Goal: Transaction & Acquisition: Purchase product/service

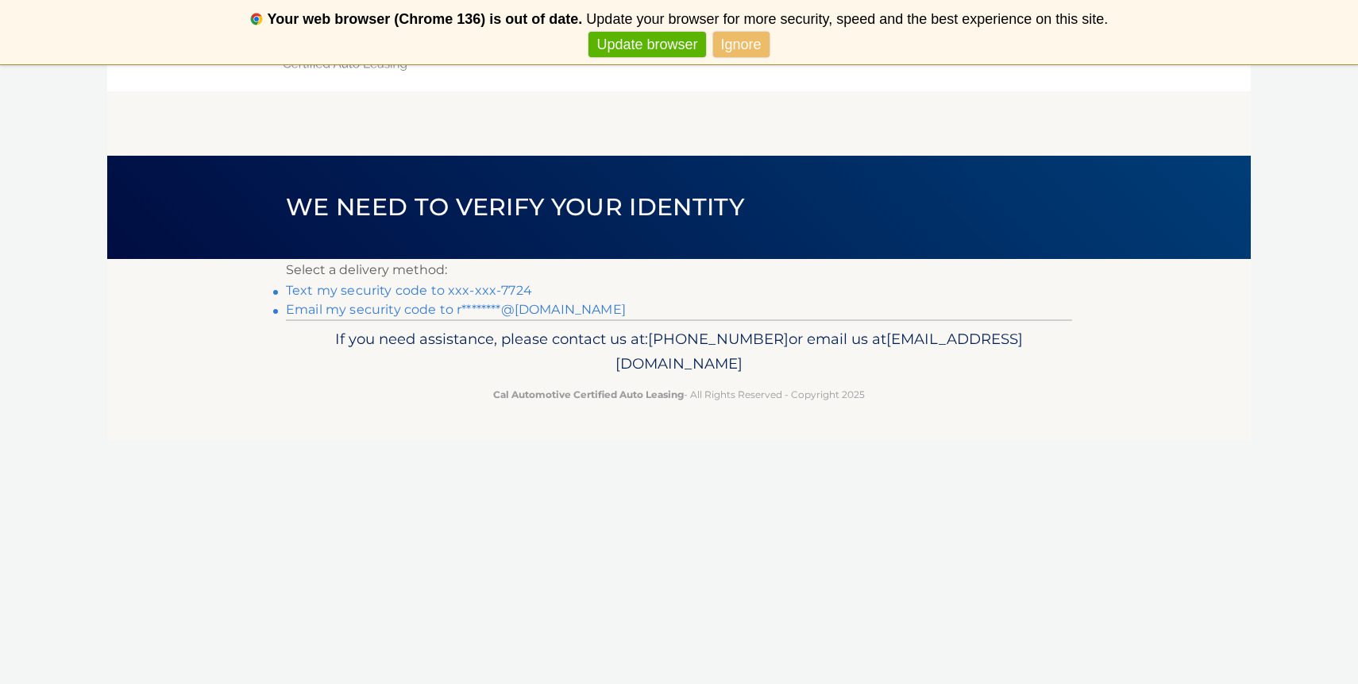
click at [434, 290] on link "Text my security code to xxx-xxx-7724" at bounding box center [409, 290] width 246 height 15
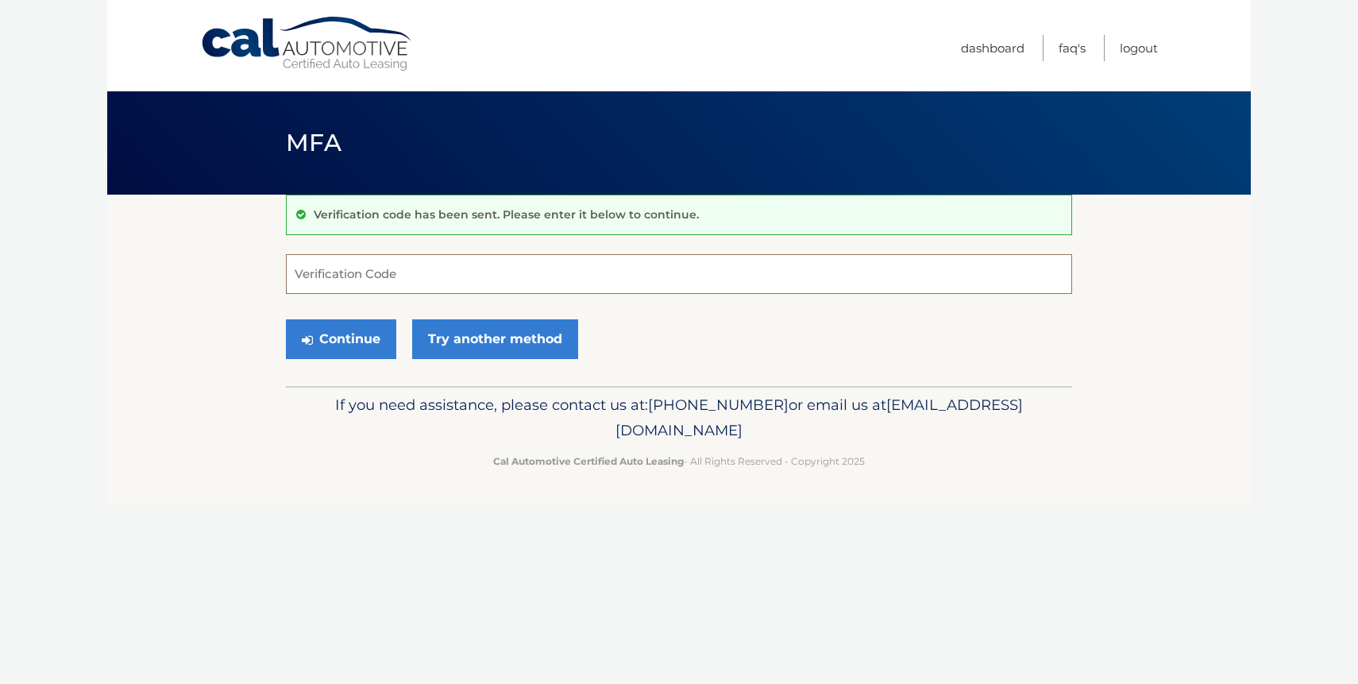
click at [561, 284] on input "Verification Code" at bounding box center [679, 274] width 786 height 40
type input "461210"
click at [286, 319] on button "Continue" at bounding box center [341, 339] width 110 height 40
click at [357, 342] on button "Continue" at bounding box center [341, 339] width 110 height 40
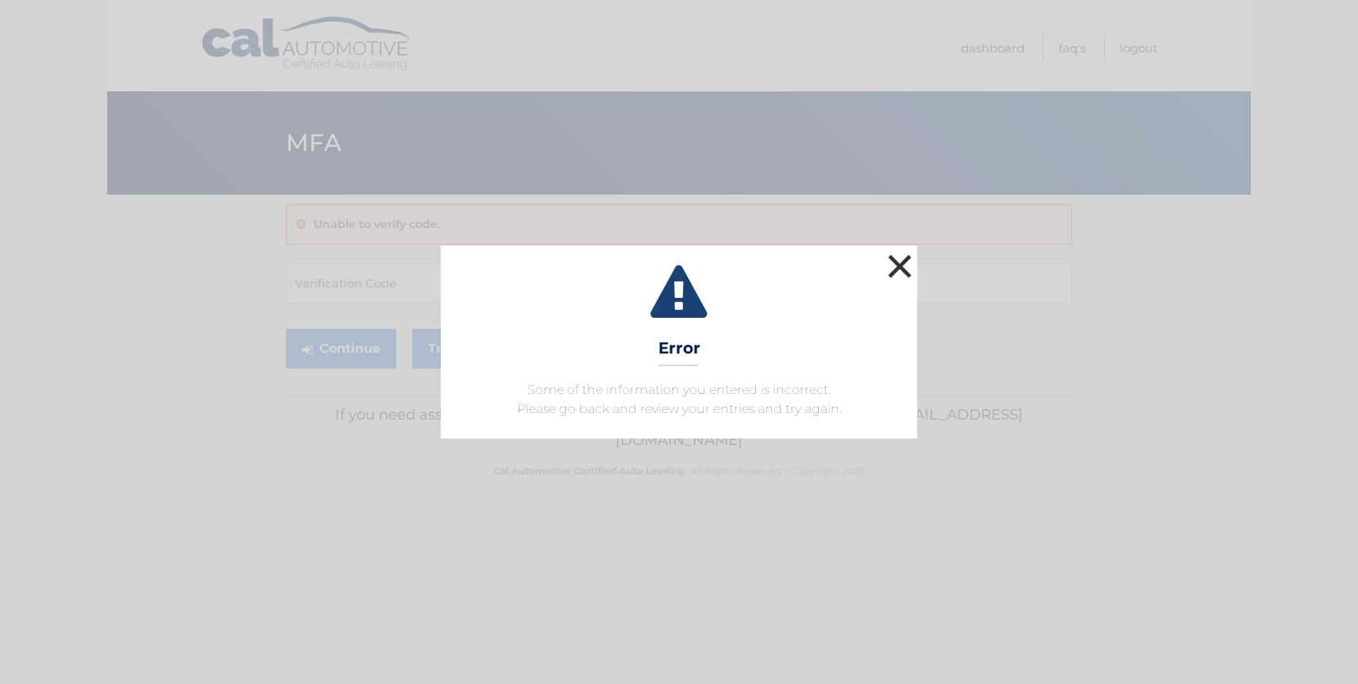
click at [899, 265] on button "×" at bounding box center [900, 266] width 32 height 32
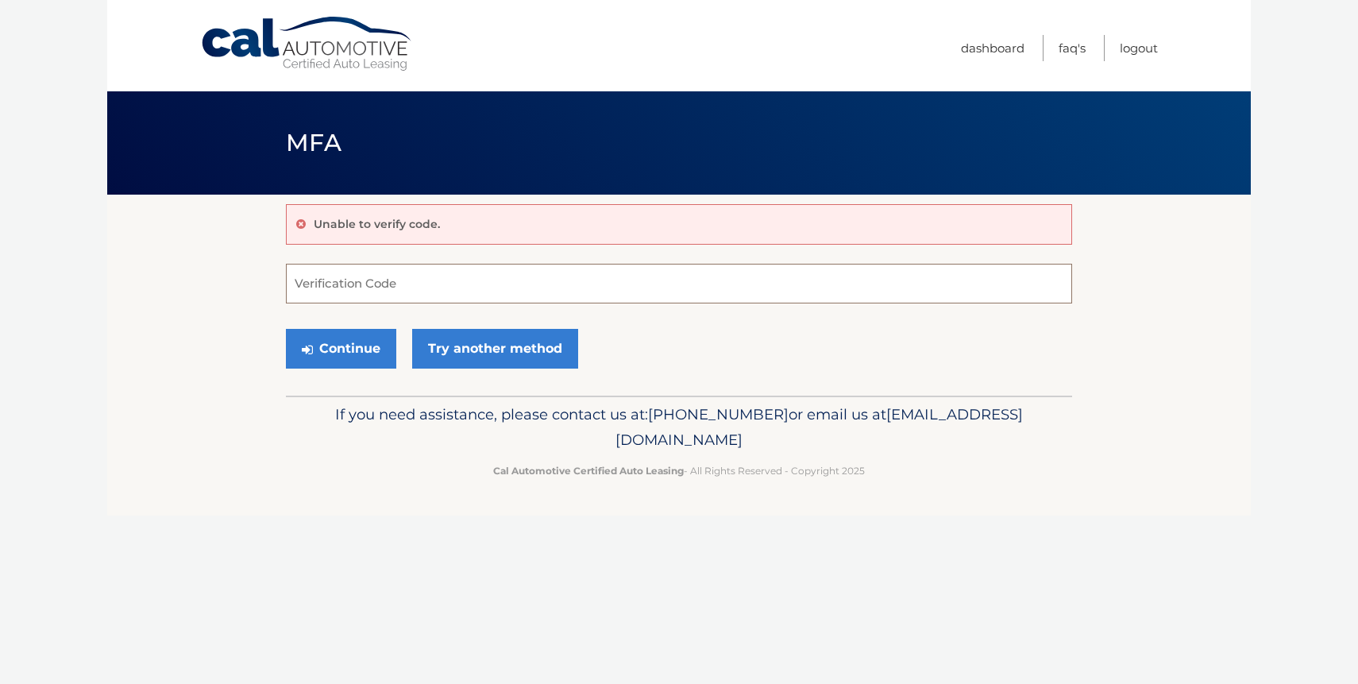
click at [649, 280] on input "Verification Code" at bounding box center [679, 284] width 786 height 40
type input "461210"
click at [286, 329] on button "Continue" at bounding box center [341, 349] width 110 height 40
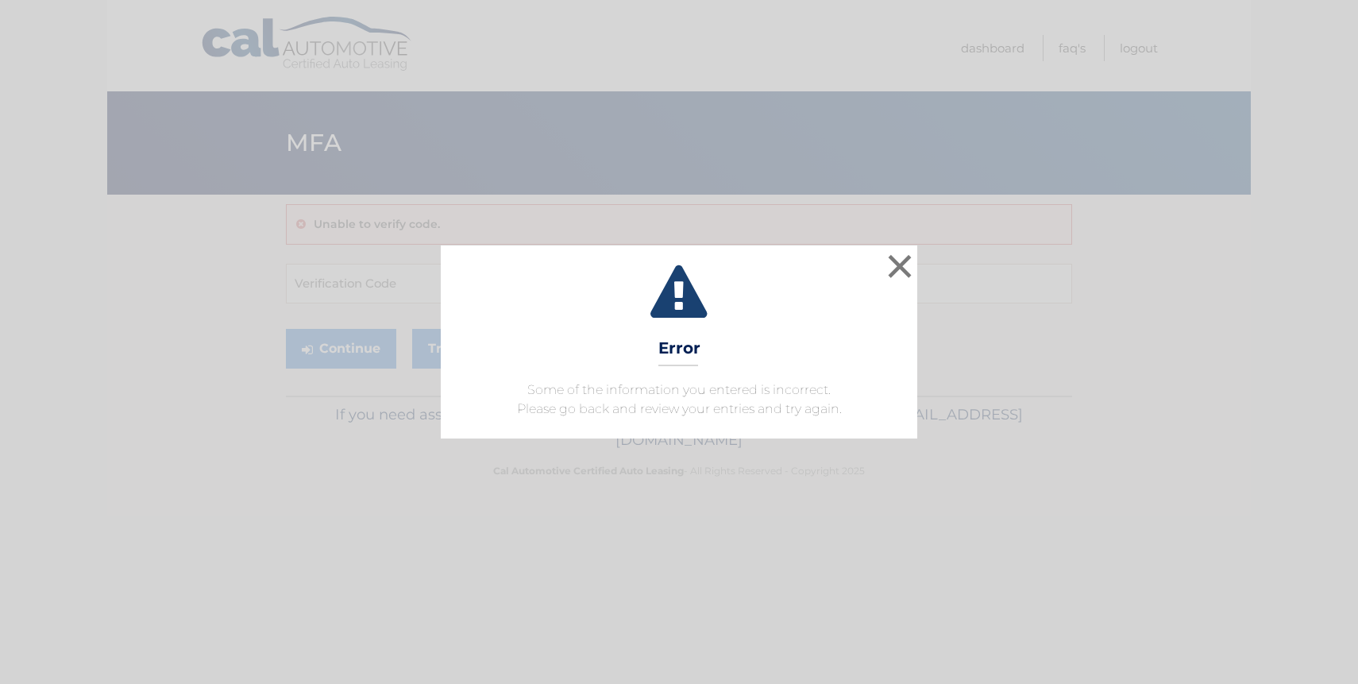
drag, startPoint x: 0, startPoint y: 0, endPoint x: 649, endPoint y: 280, distance: 707.0
click at [649, 280] on icon at bounding box center [679, 293] width 437 height 57
click at [901, 270] on button "×" at bounding box center [900, 266] width 32 height 32
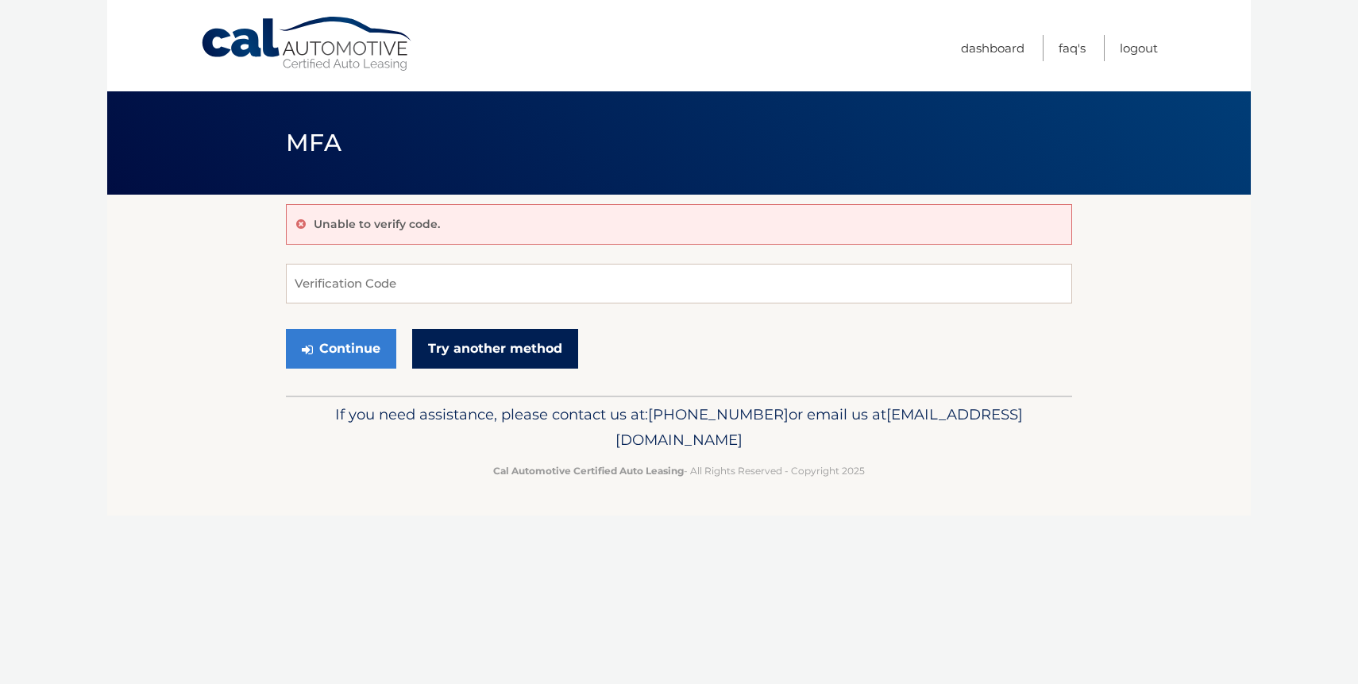
click at [445, 342] on link "Try another method" at bounding box center [495, 349] width 166 height 40
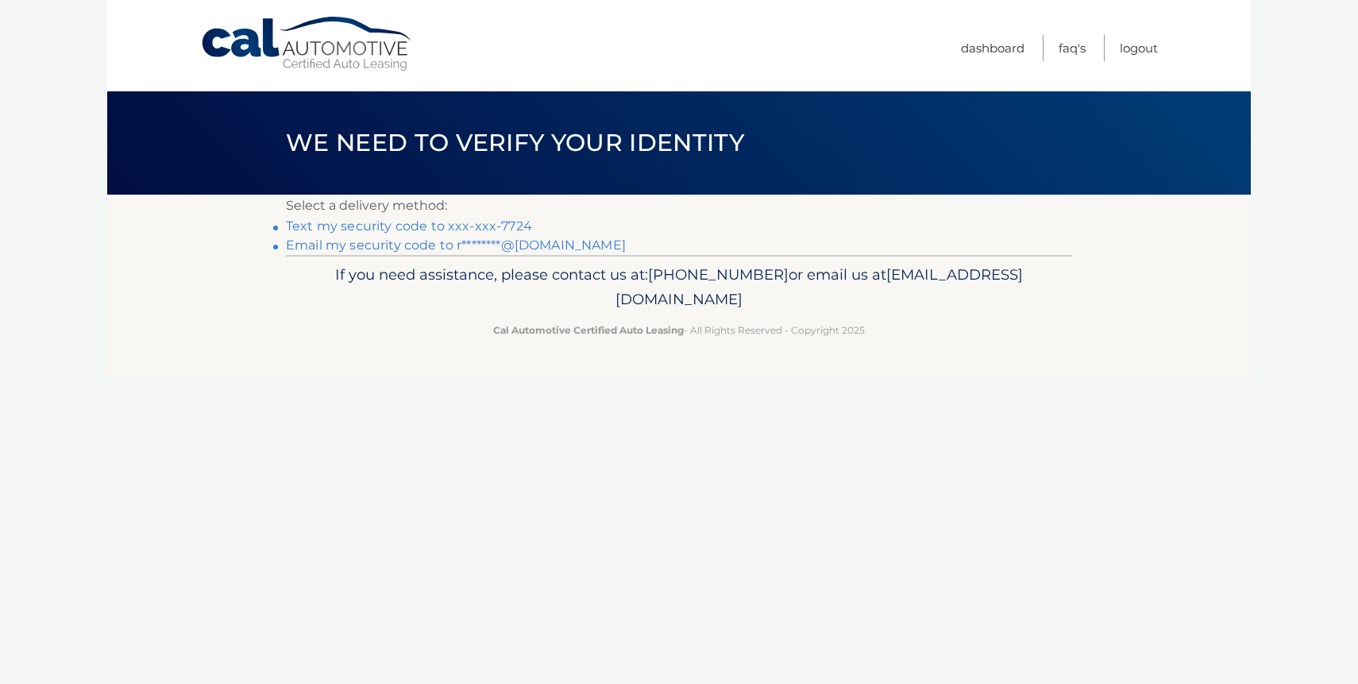
click at [450, 231] on link "Text my security code to xxx-xxx-7724" at bounding box center [409, 225] width 246 height 15
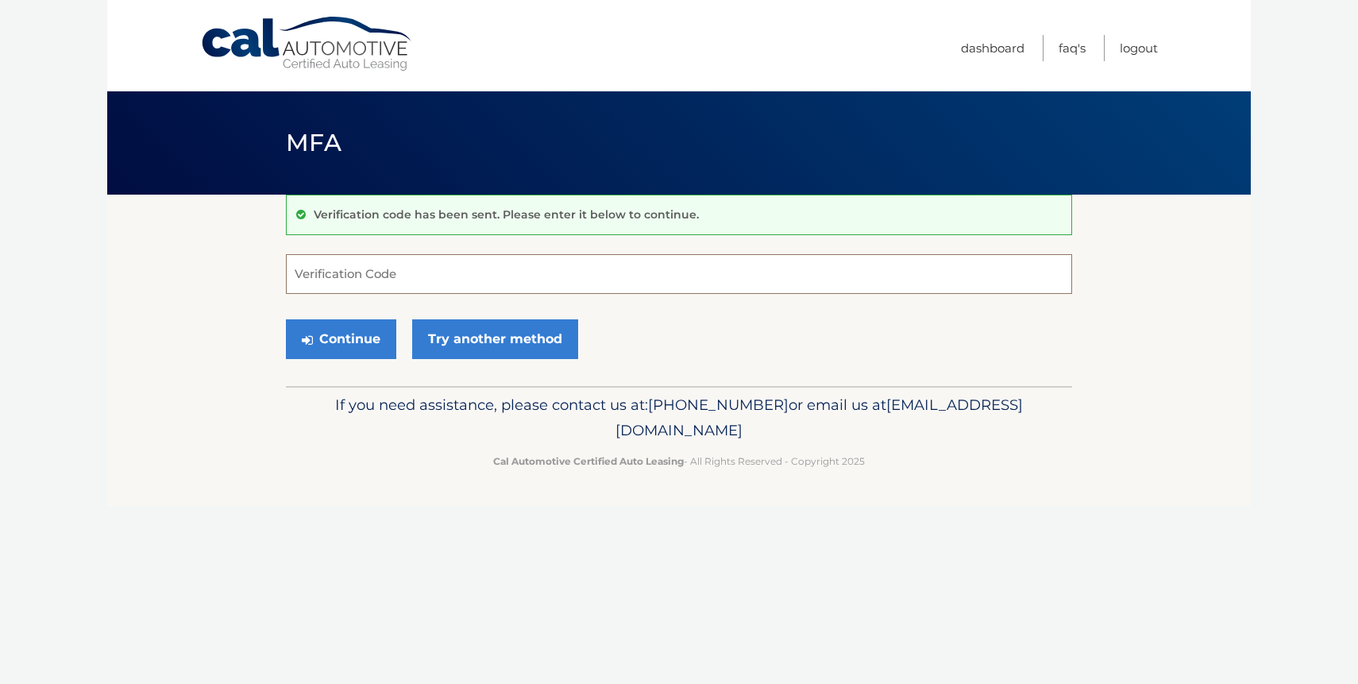
click at [466, 259] on input "Verification Code" at bounding box center [679, 274] width 786 height 40
type input "168807"
click at [380, 331] on button "Continue" at bounding box center [341, 339] width 110 height 40
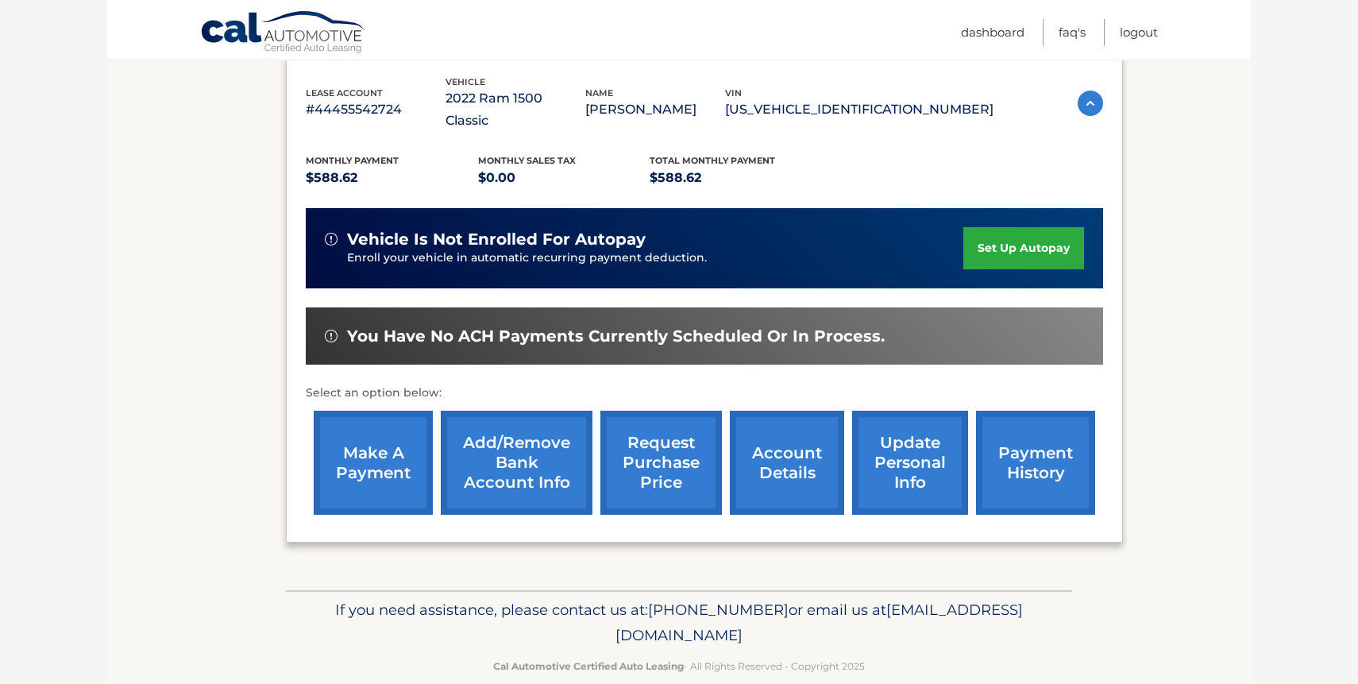
scroll to position [278, 0]
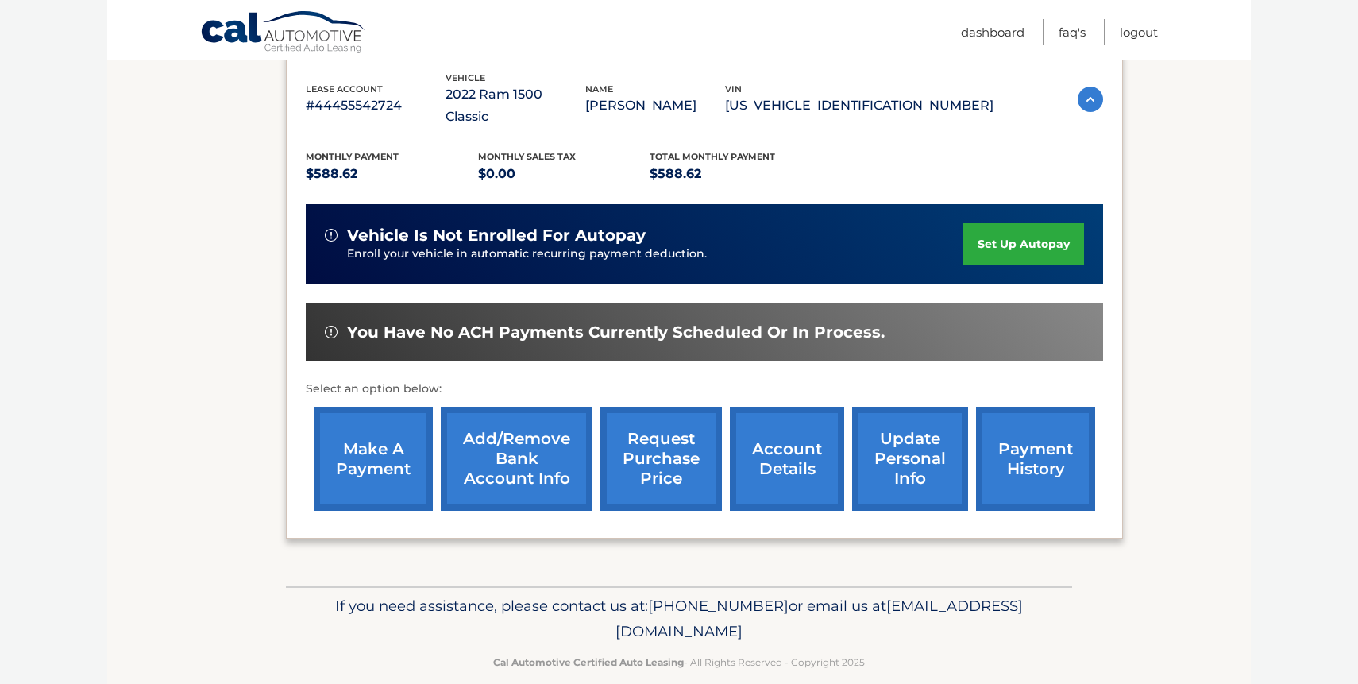
click at [382, 442] on link "make a payment" at bounding box center [373, 459] width 119 height 104
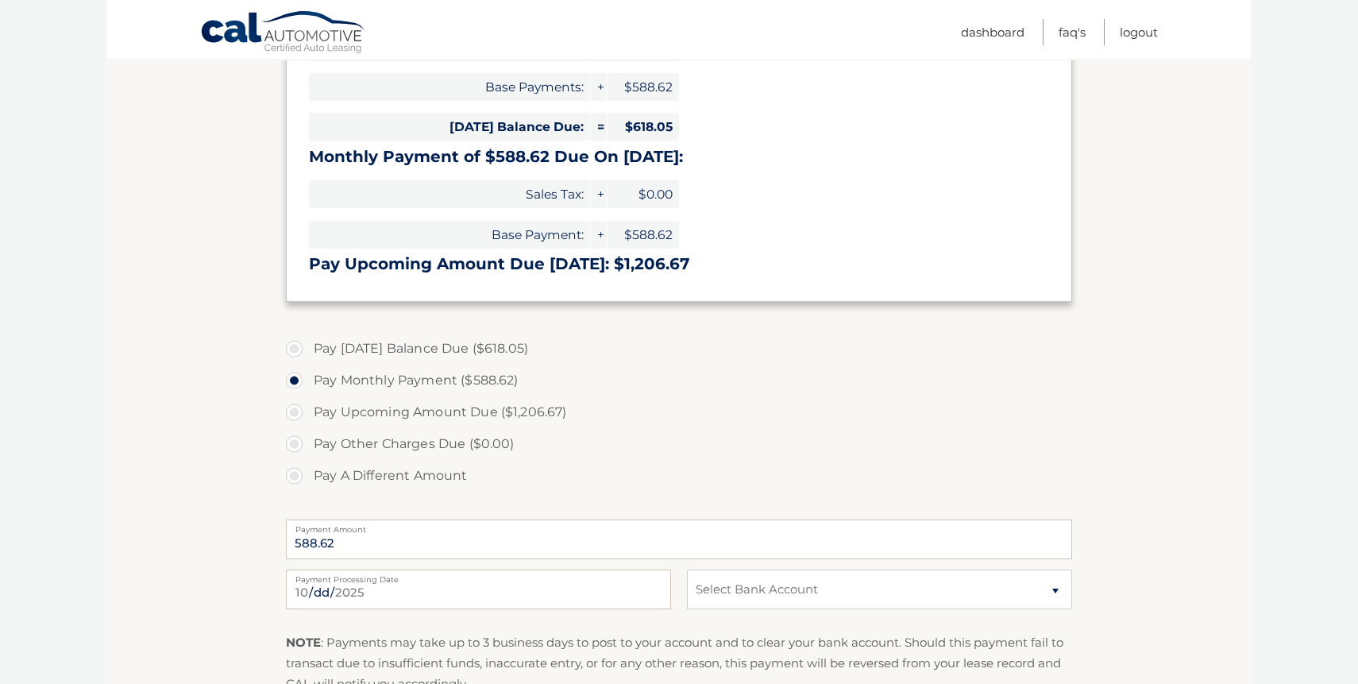
scroll to position [342, 0]
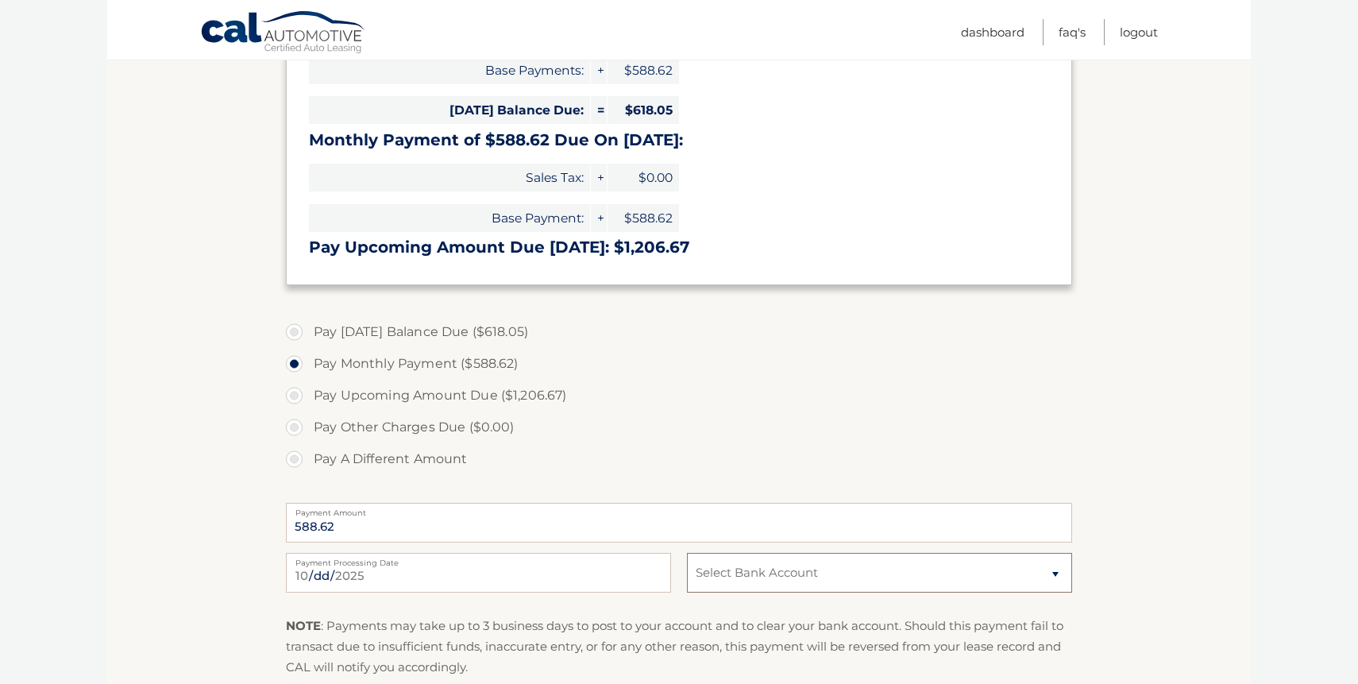
click at [818, 570] on select "Select Bank Account Checking FLAGSTAR BANK, NA *****2818 Checking TD BANK NA **…" at bounding box center [879, 573] width 385 height 40
select select "MzQzZWNjYjYtNTE2OC00OTkxLTg0OTgtNTc3NmJkNGY0ZDIz"
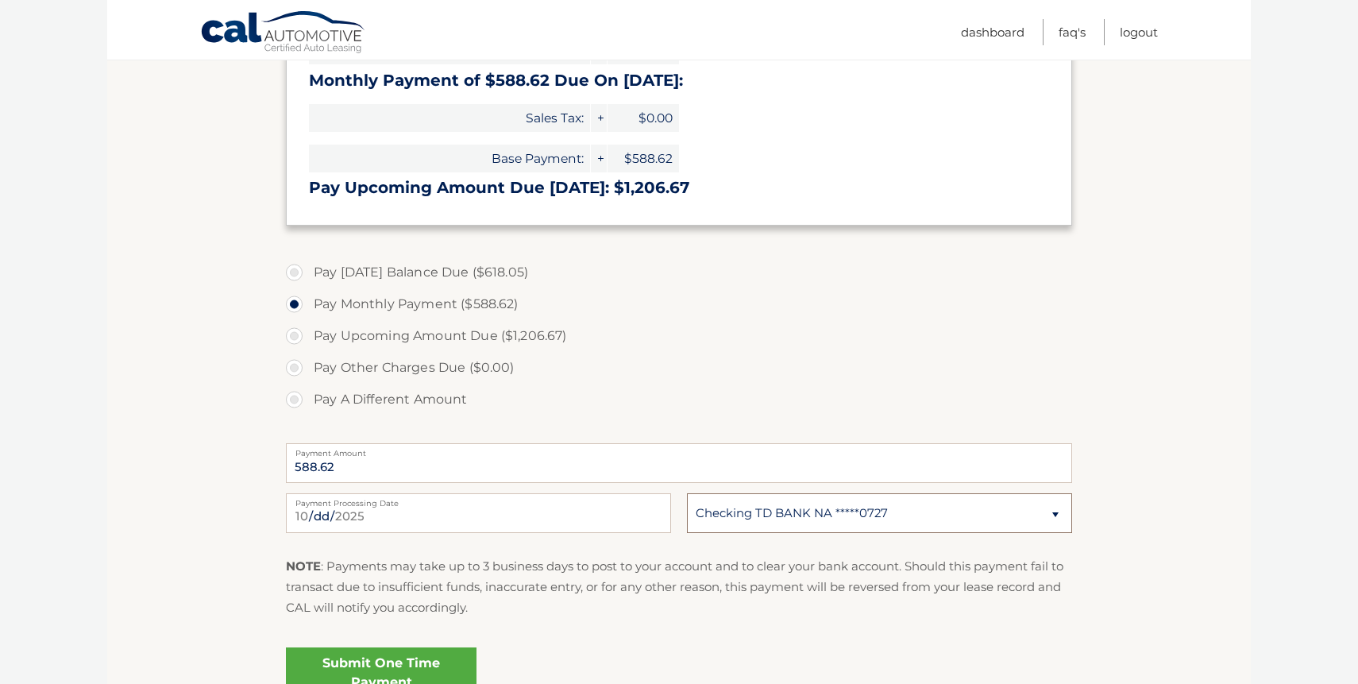
scroll to position [544, 0]
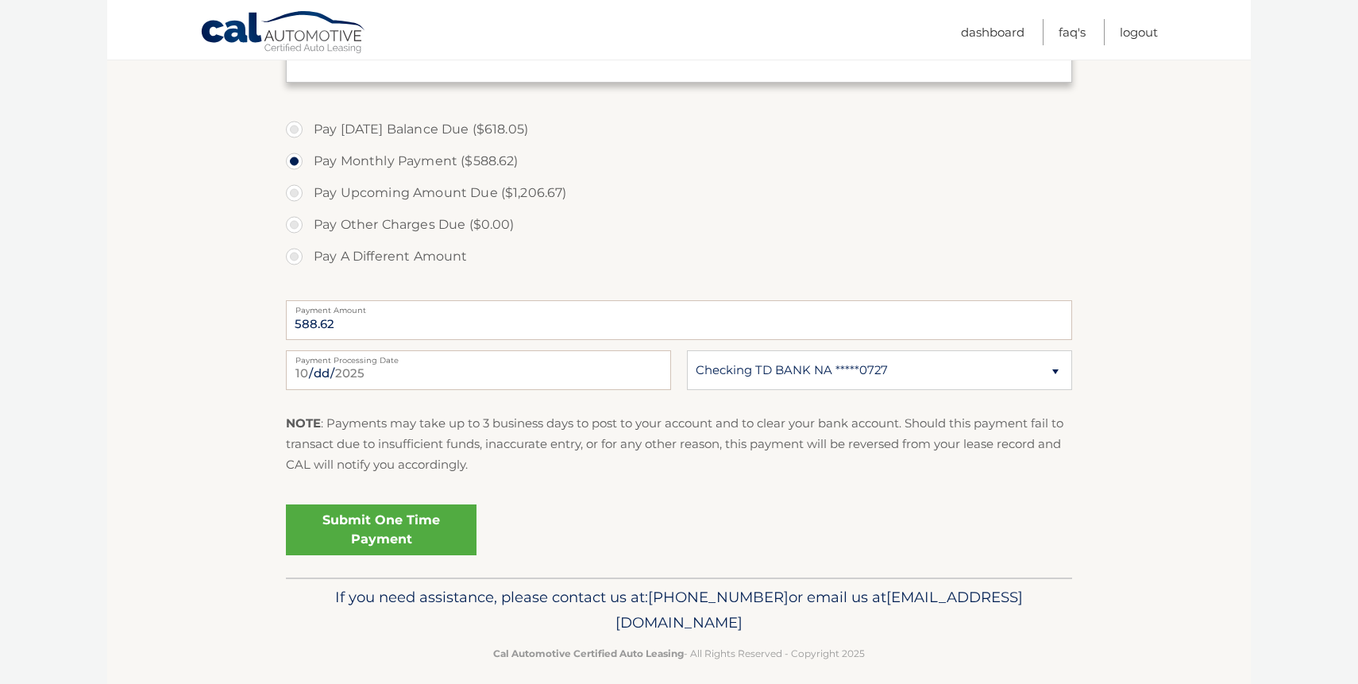
click at [456, 517] on link "Submit One Time Payment" at bounding box center [381, 529] width 191 height 51
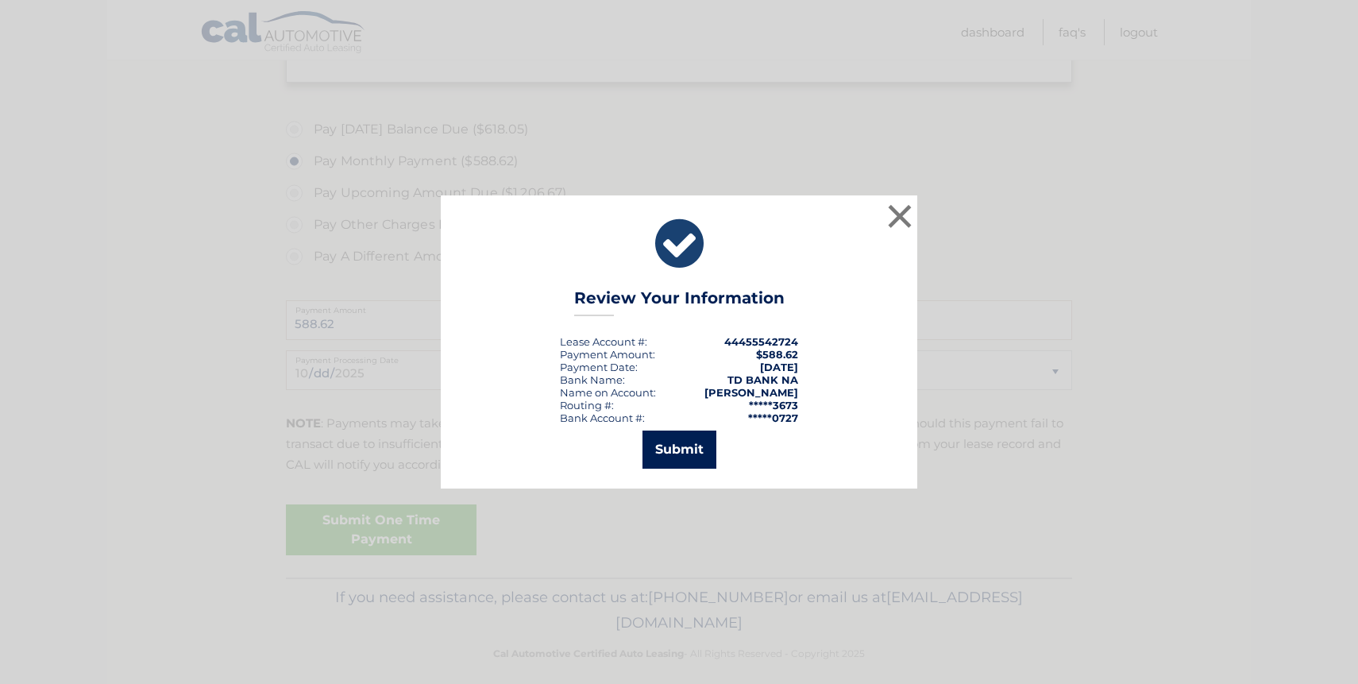
click at [701, 449] on button "Submit" at bounding box center [680, 450] width 74 height 38
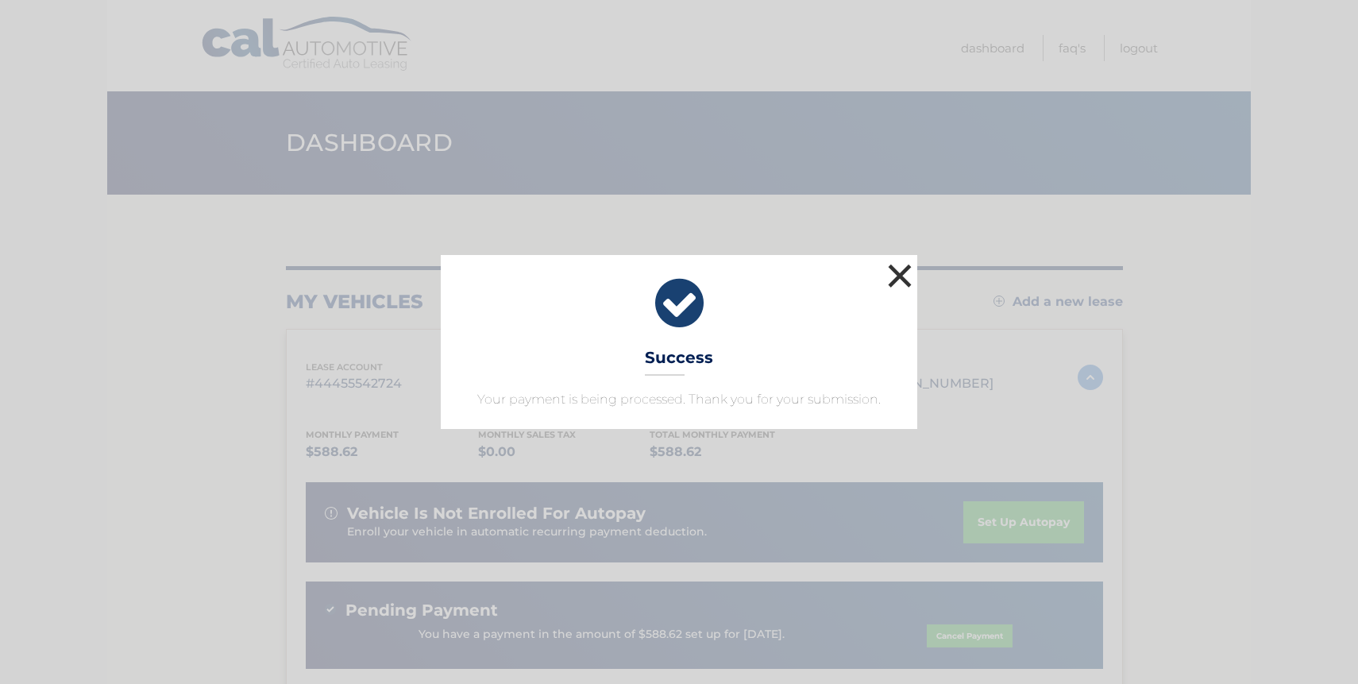
click at [906, 276] on button "×" at bounding box center [900, 276] width 32 height 32
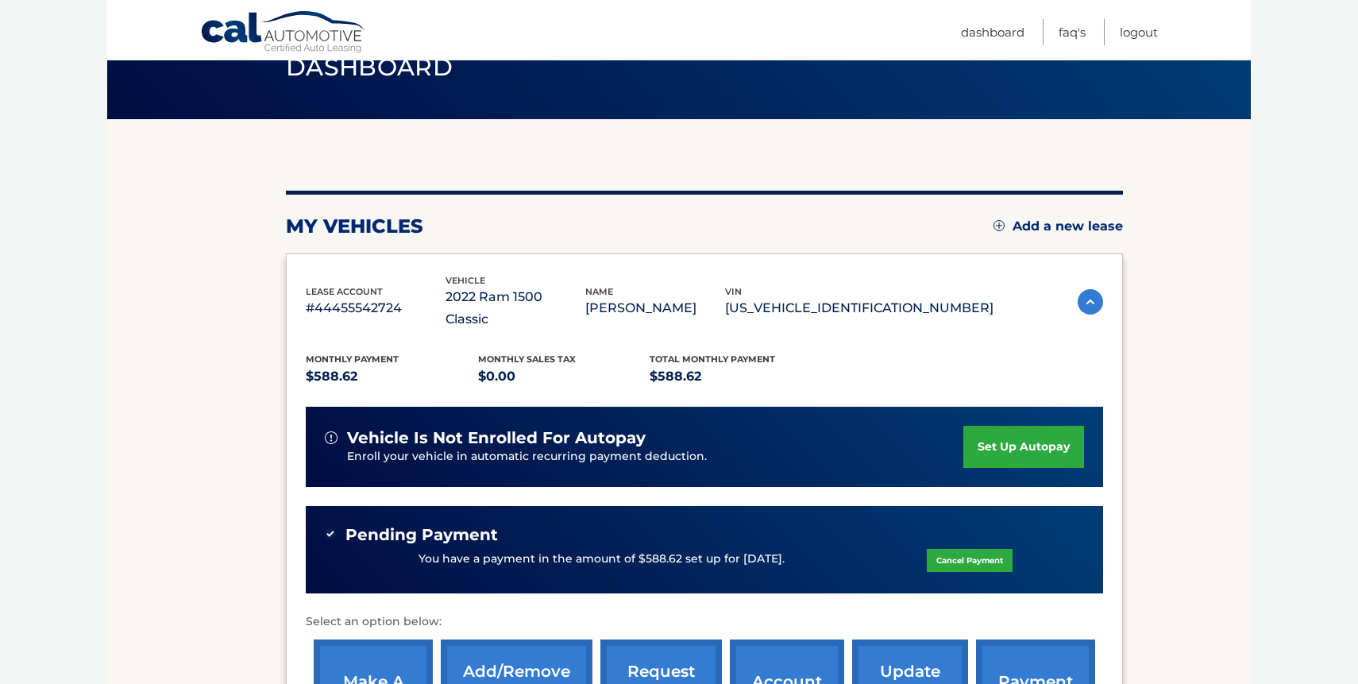
scroll to position [146, 0]
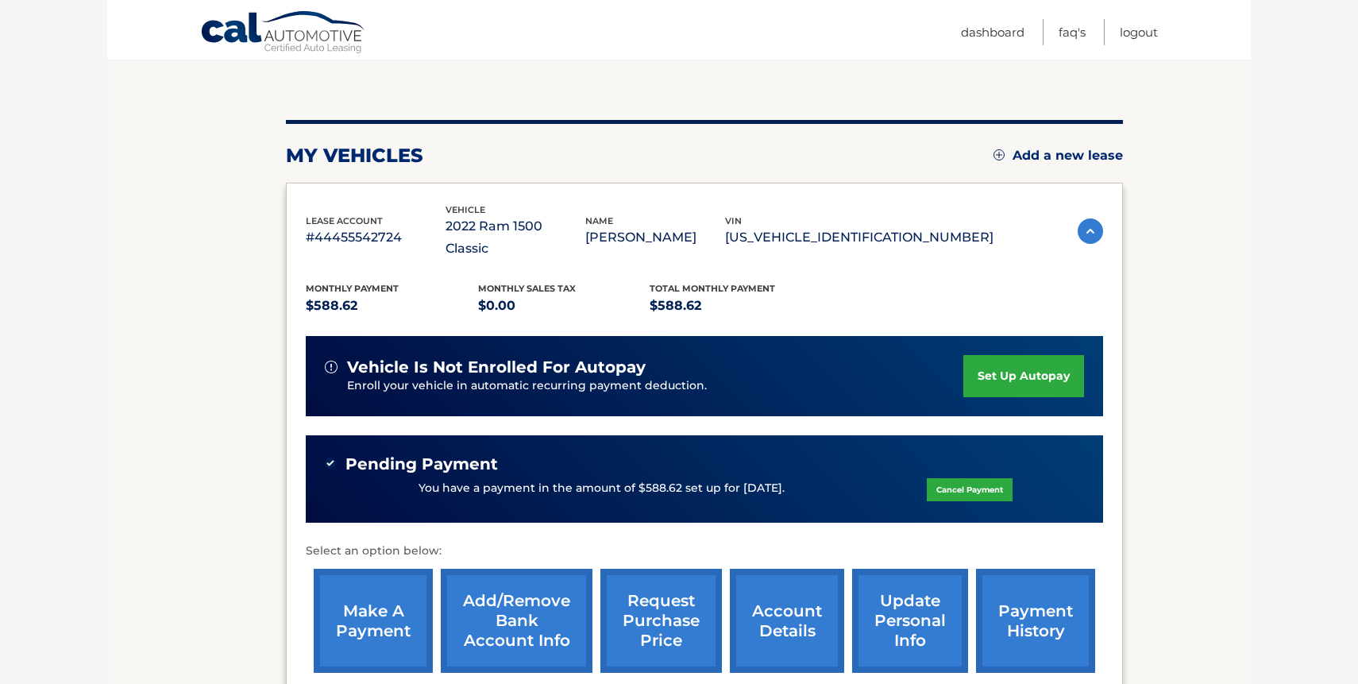
click at [389, 597] on link "make a payment" at bounding box center [373, 621] width 119 height 104
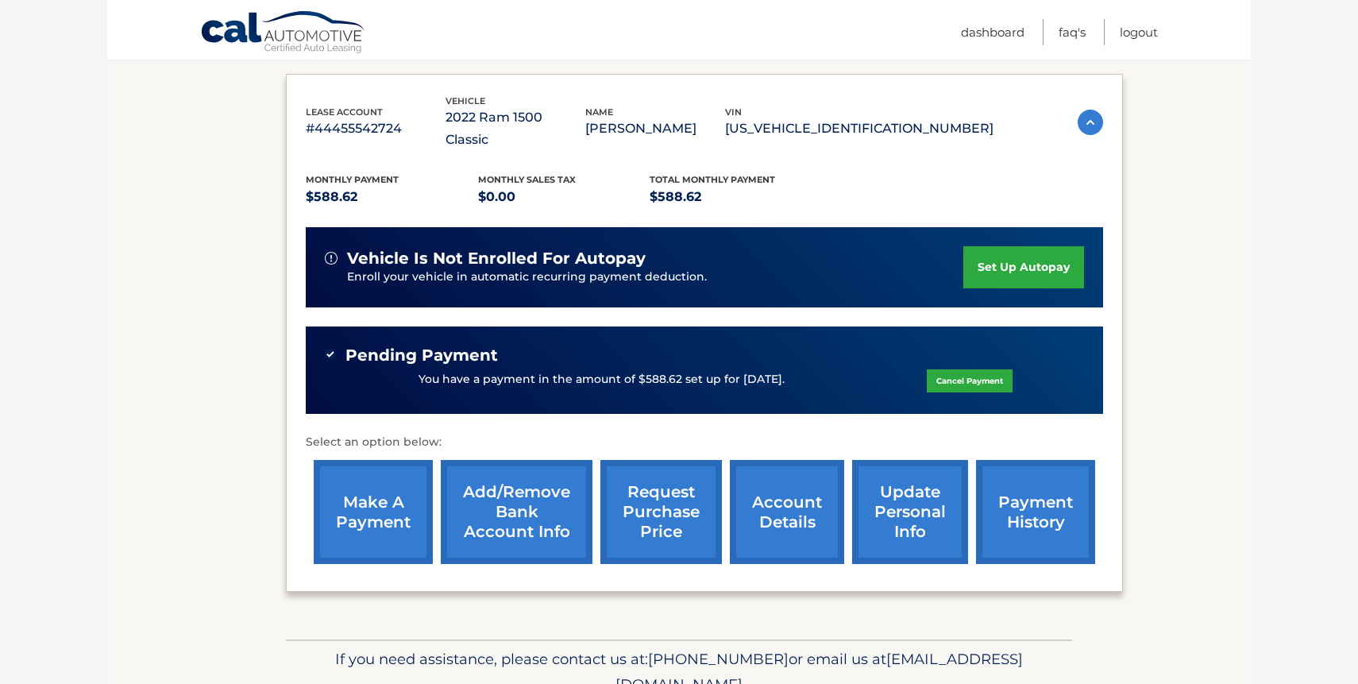
scroll to position [308, 0]
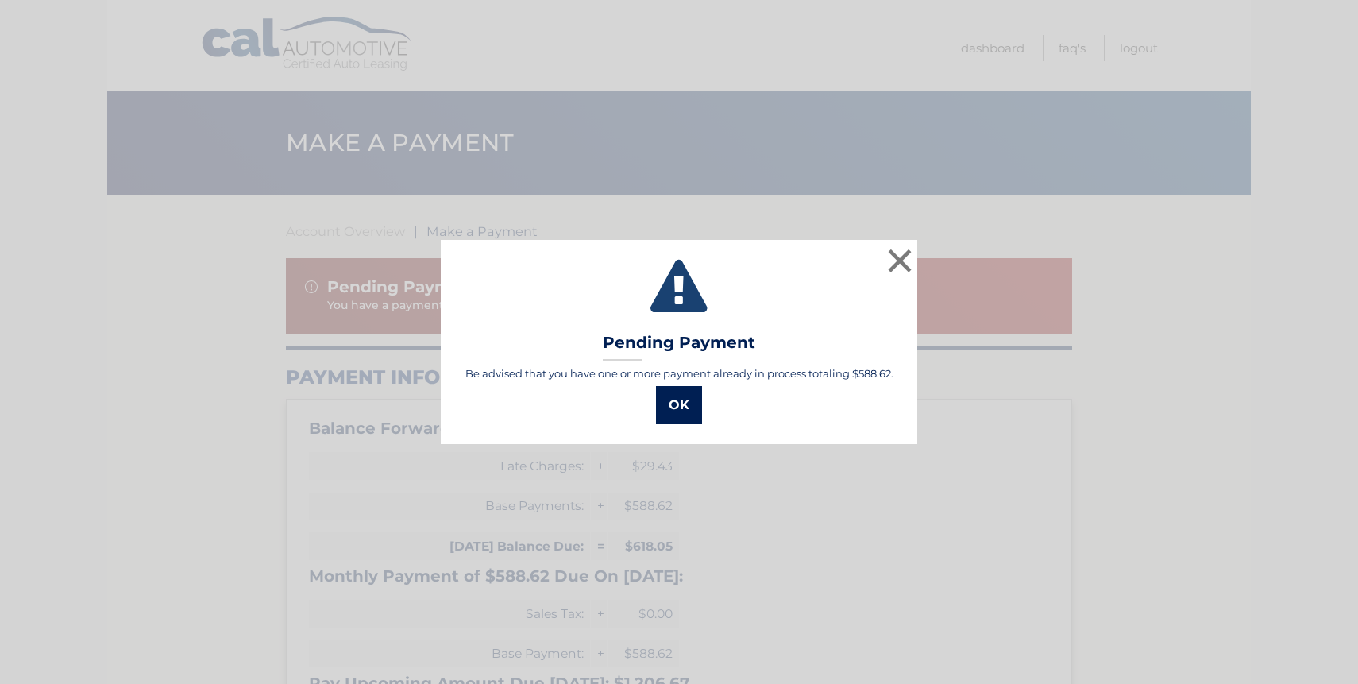
click at [685, 411] on button "OK" at bounding box center [679, 405] width 46 height 38
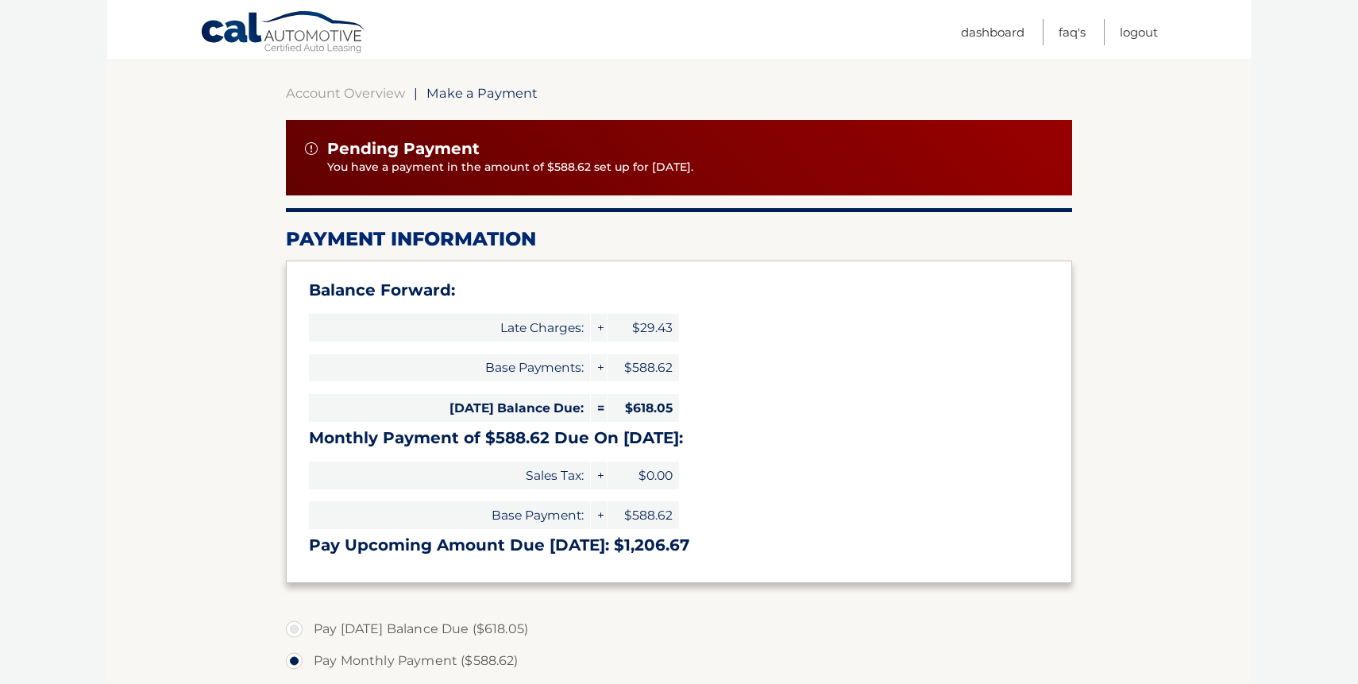
scroll to position [270, 0]
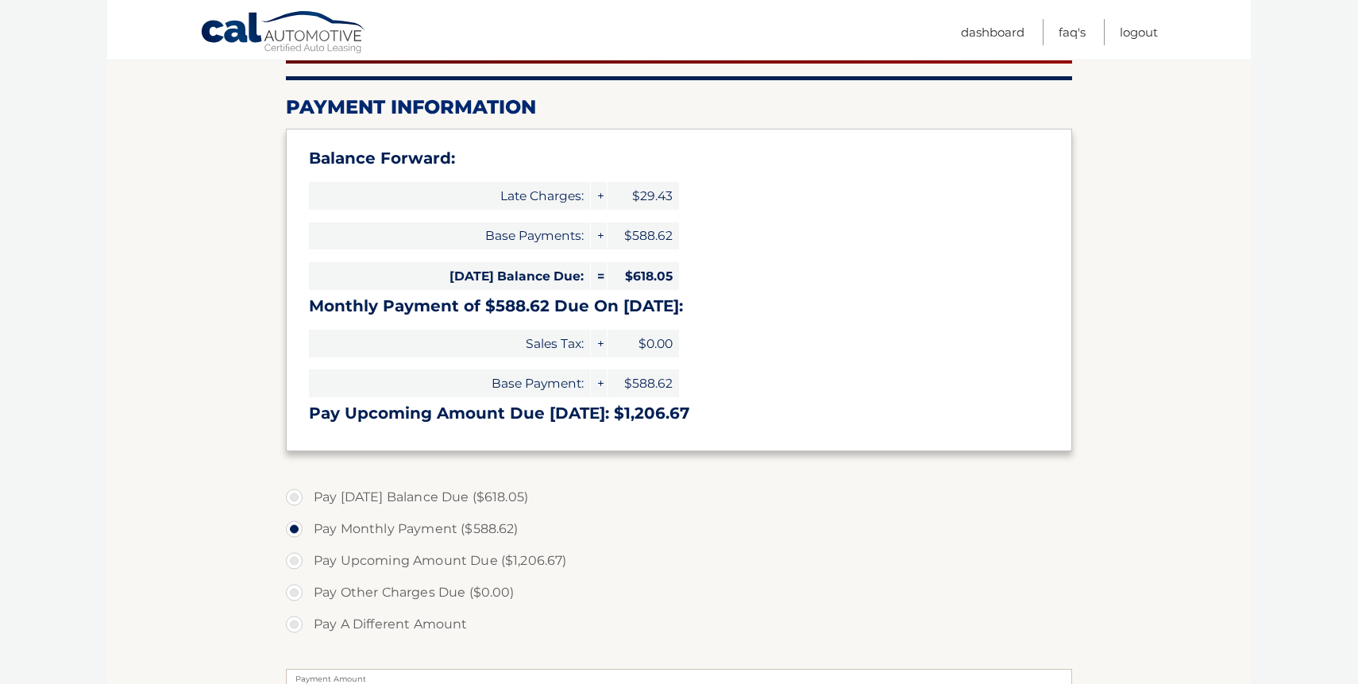
click at [434, 600] on label "Pay Other Charges Due ($0.00)" at bounding box center [679, 593] width 786 height 32
click at [295, 597] on label "Pay Other Charges Due ($0.00)" at bounding box center [679, 593] width 786 height 32
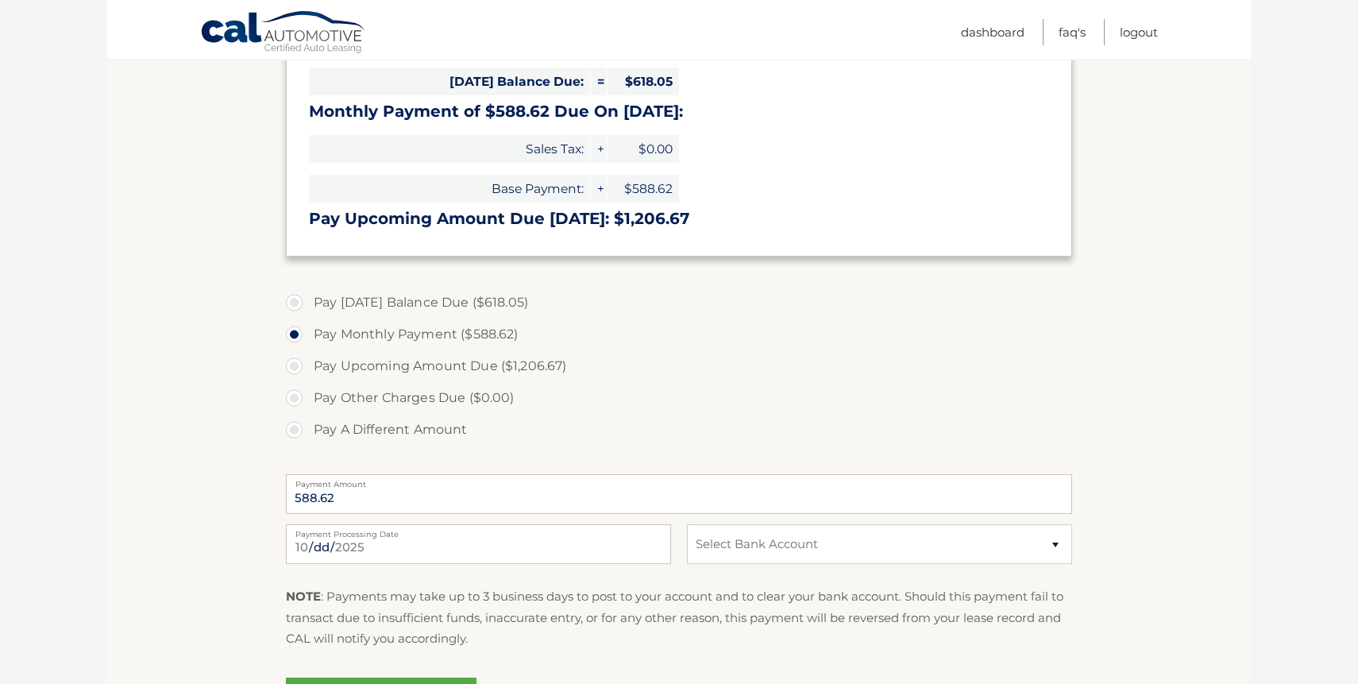
scroll to position [482, 0]
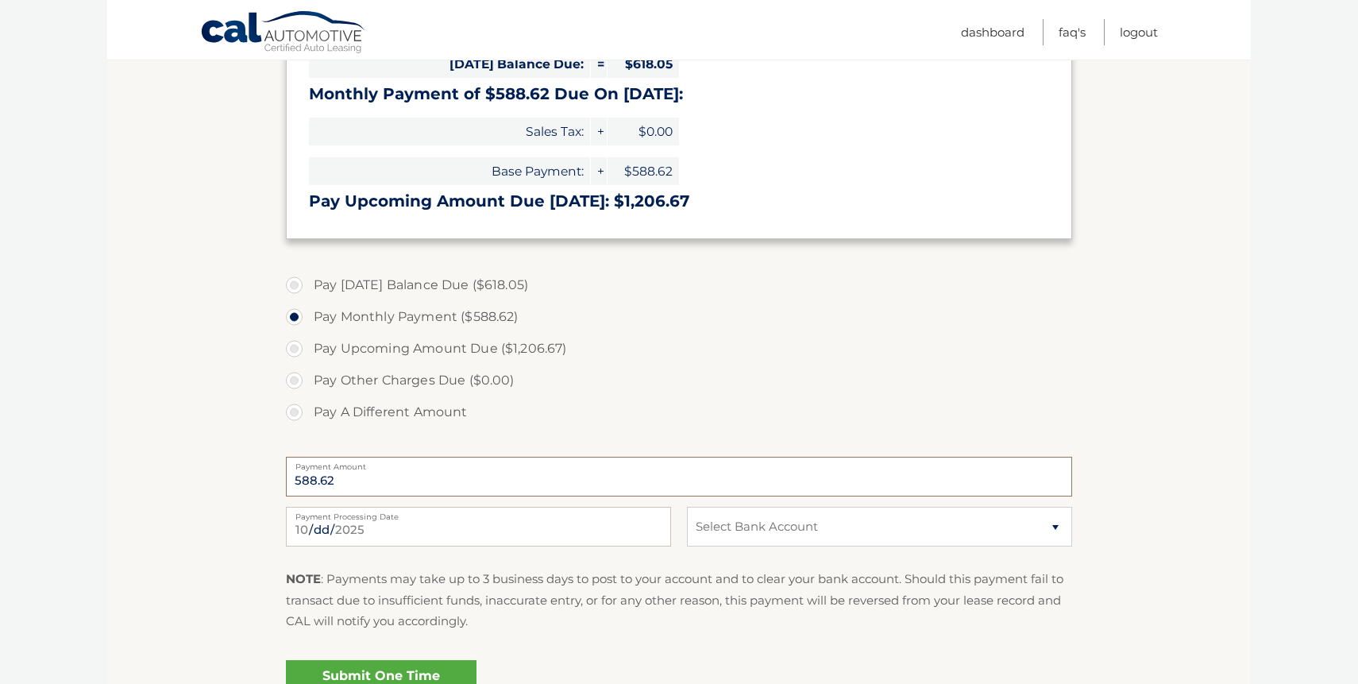
click at [512, 475] on input "588.62" at bounding box center [679, 477] width 786 height 40
click at [371, 476] on input "588.62" at bounding box center [679, 477] width 786 height 40
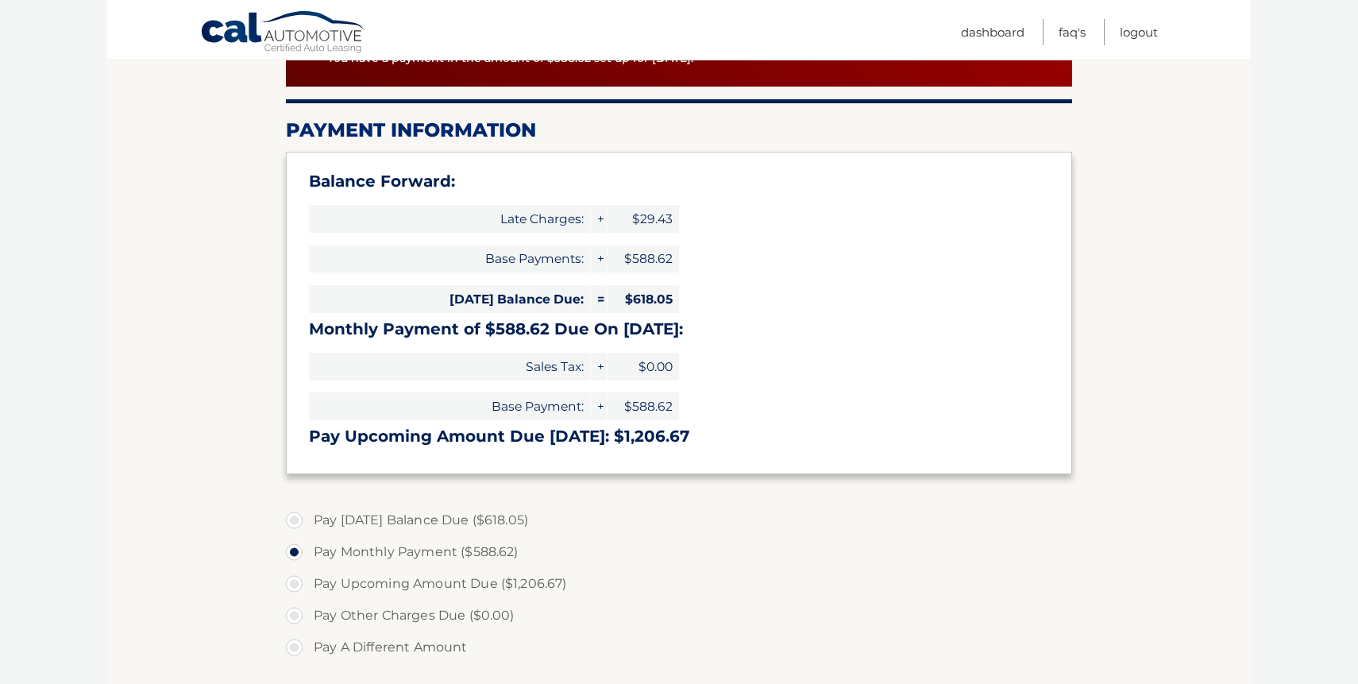
scroll to position [261, 0]
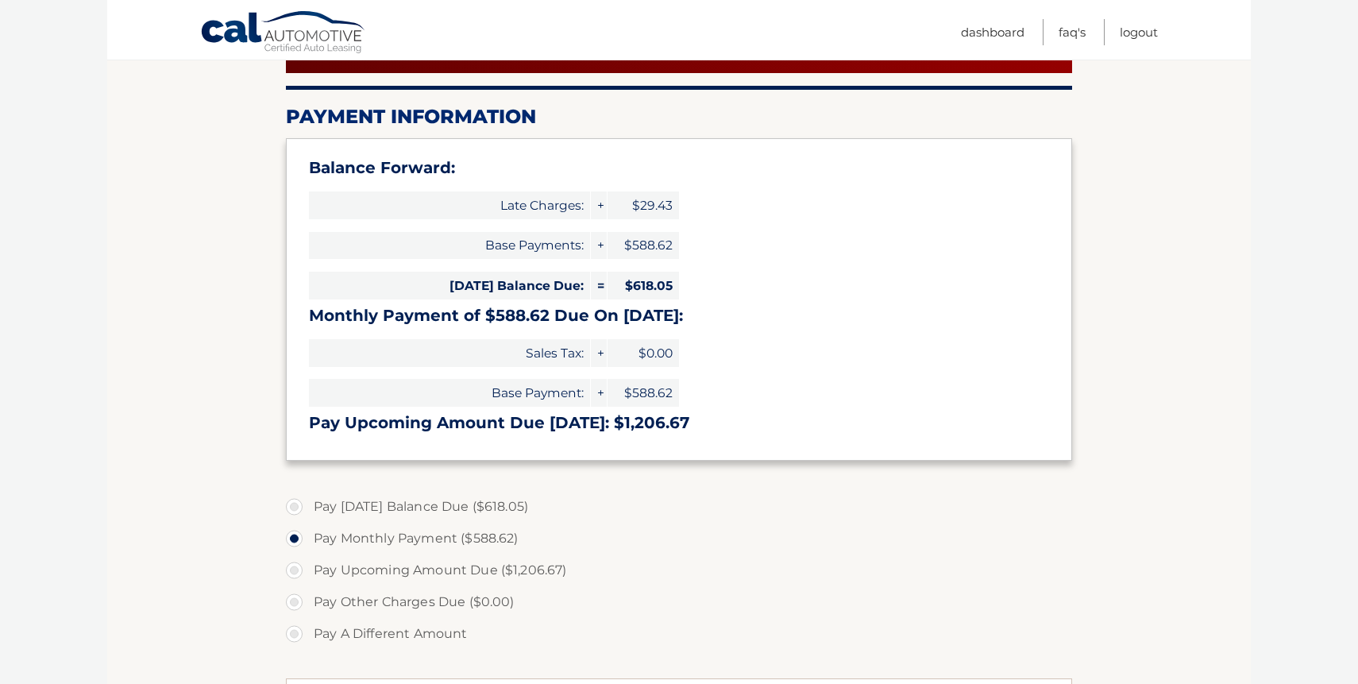
click at [295, 510] on label "Pay Today's Balance Due ($618.05)" at bounding box center [679, 507] width 786 height 32
click at [295, 510] on input "Pay Today's Balance Due ($618.05)" at bounding box center [300, 503] width 16 height 25
radio input "true"
type input "618.05"
click at [296, 609] on label "Pay Other Charges Due ($0.00)" at bounding box center [679, 602] width 786 height 32
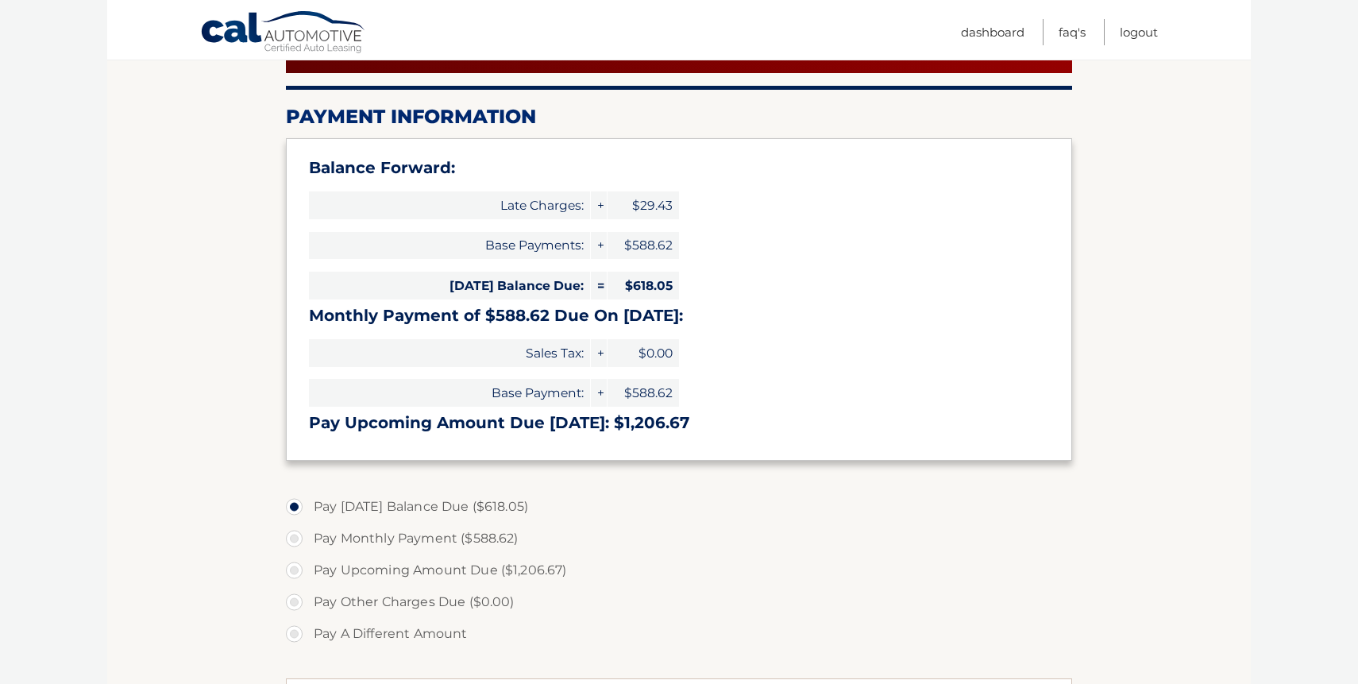
click at [296, 598] on label "Pay Other Charges Due ($0.00)" at bounding box center [679, 602] width 786 height 32
click at [296, 633] on label "Pay A Different Amount" at bounding box center [679, 634] width 786 height 32
click at [296, 633] on input "Pay A Different Amount" at bounding box center [300, 630] width 16 height 25
radio input "true"
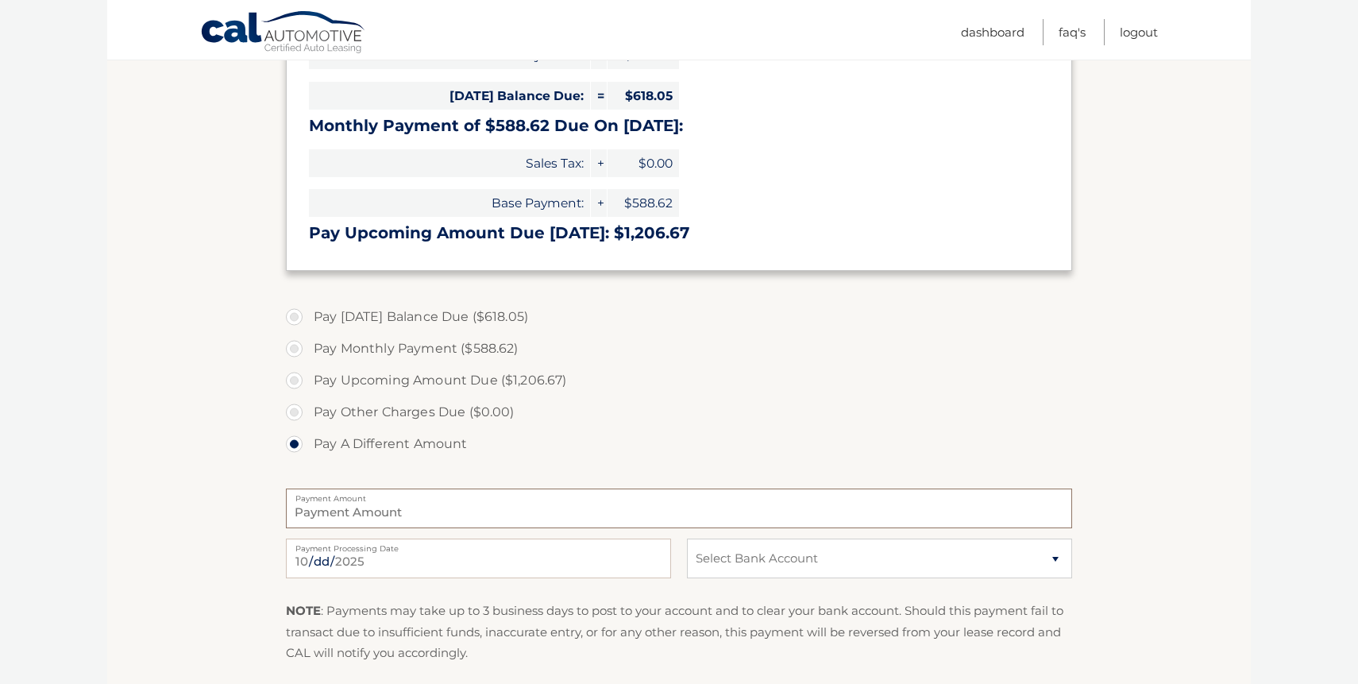
scroll to position [452, 0]
type input "29.43"
click at [763, 566] on select "Select Bank Account Checking FLAGSTAR BANK, NA *****2818 Checking TD BANK NA **…" at bounding box center [879, 557] width 385 height 40
click at [771, 567] on select "Select Bank Account Checking FLAGSTAR BANK, NA *****2818 Checking TD BANK NA **…" at bounding box center [879, 557] width 385 height 40
select select "Yzk1YjEwNjMtYTdlYS00ZDRjLTkyYTEtOGVlNzBiYTY3NjQ4"
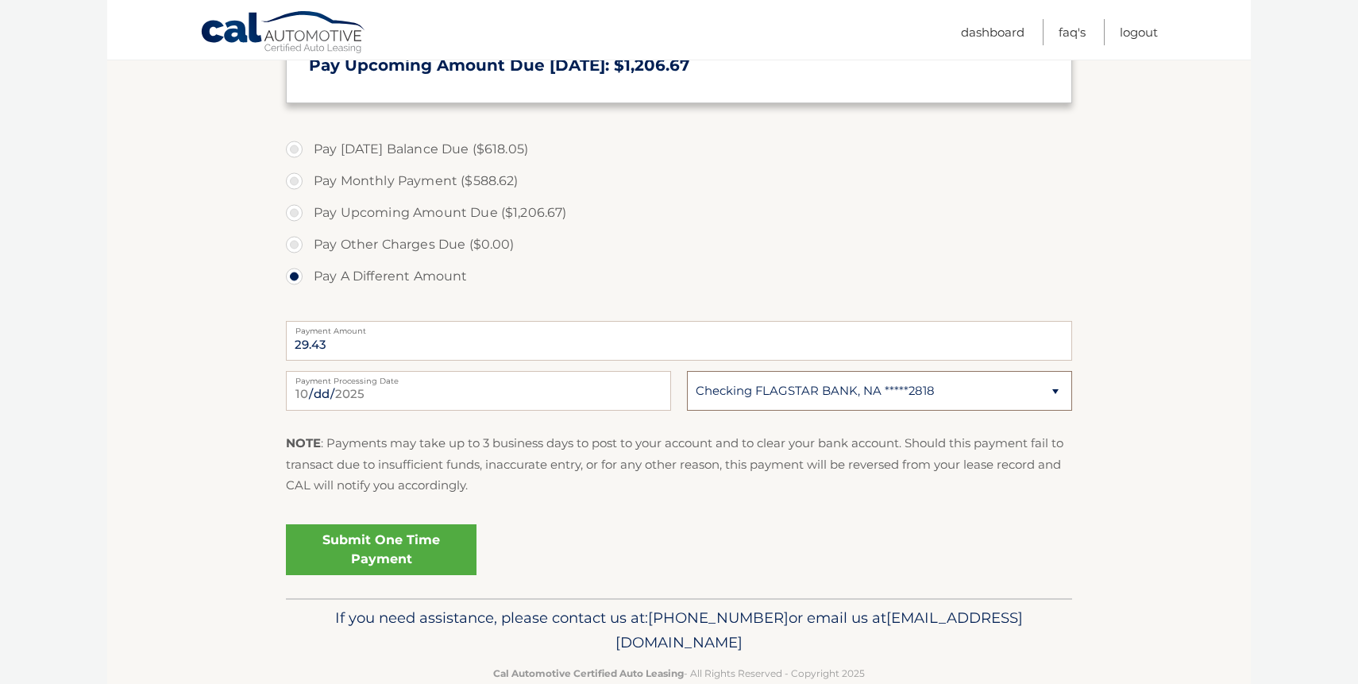
scroll to position [640, 0]
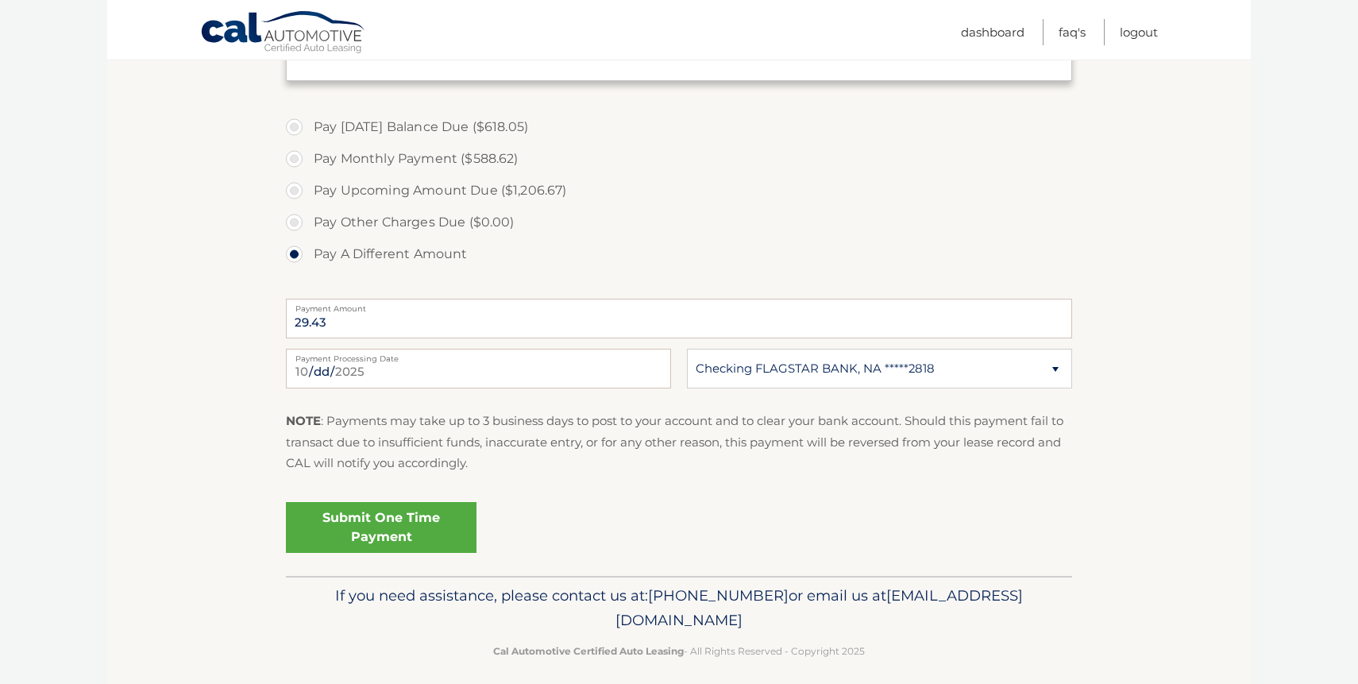
click at [452, 531] on link "Submit One Time Payment" at bounding box center [381, 527] width 191 height 51
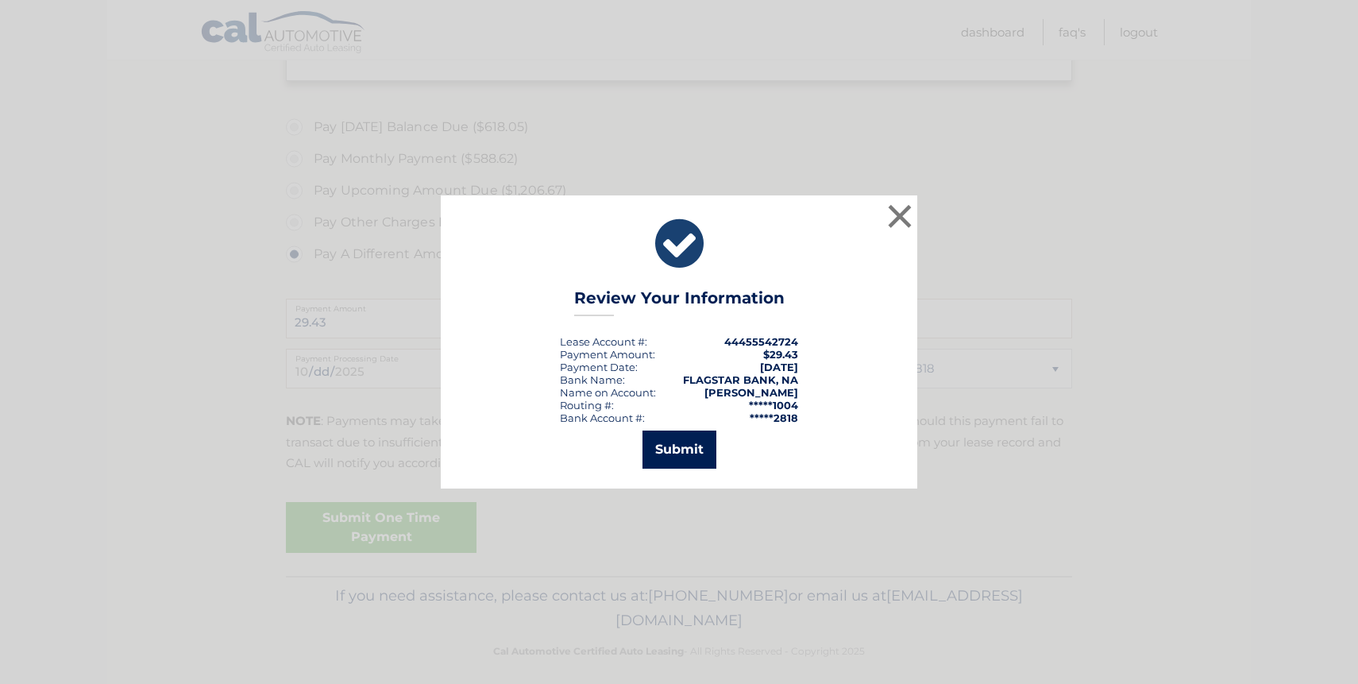
click at [662, 458] on button "Submit" at bounding box center [680, 450] width 74 height 38
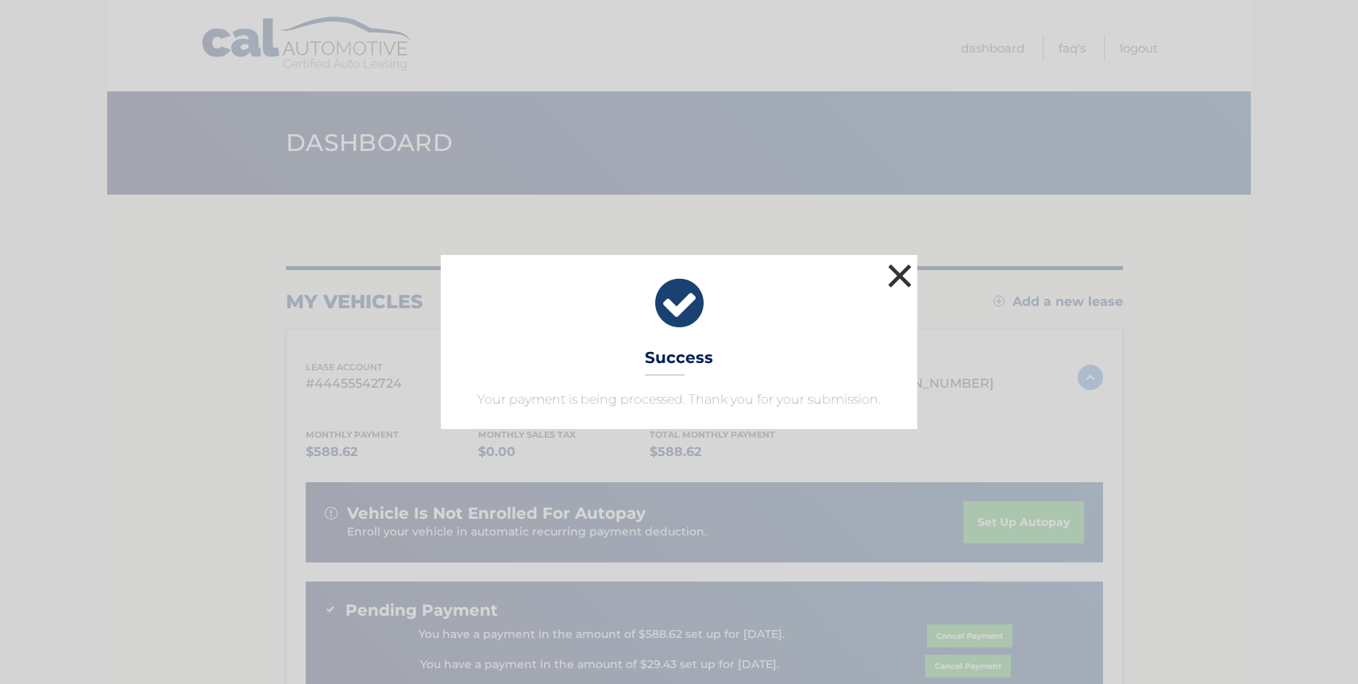
click at [903, 272] on button "×" at bounding box center [900, 276] width 32 height 32
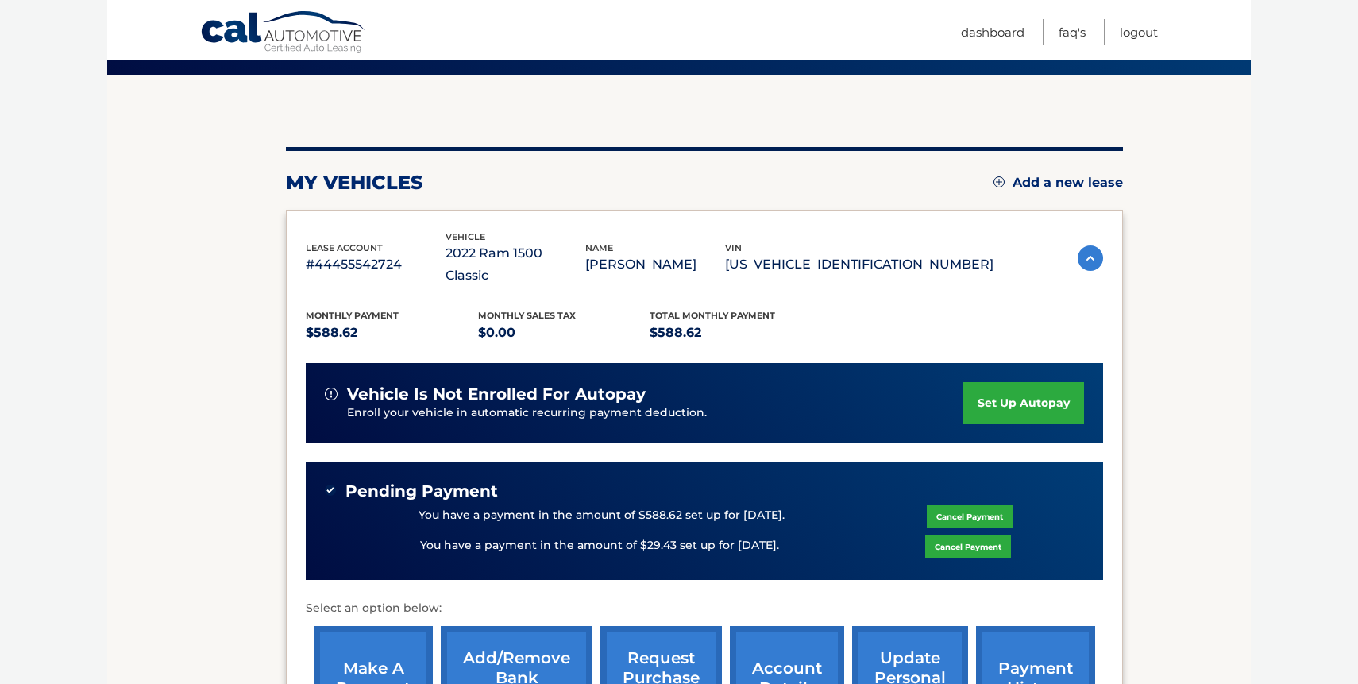
scroll to position [203, 0]
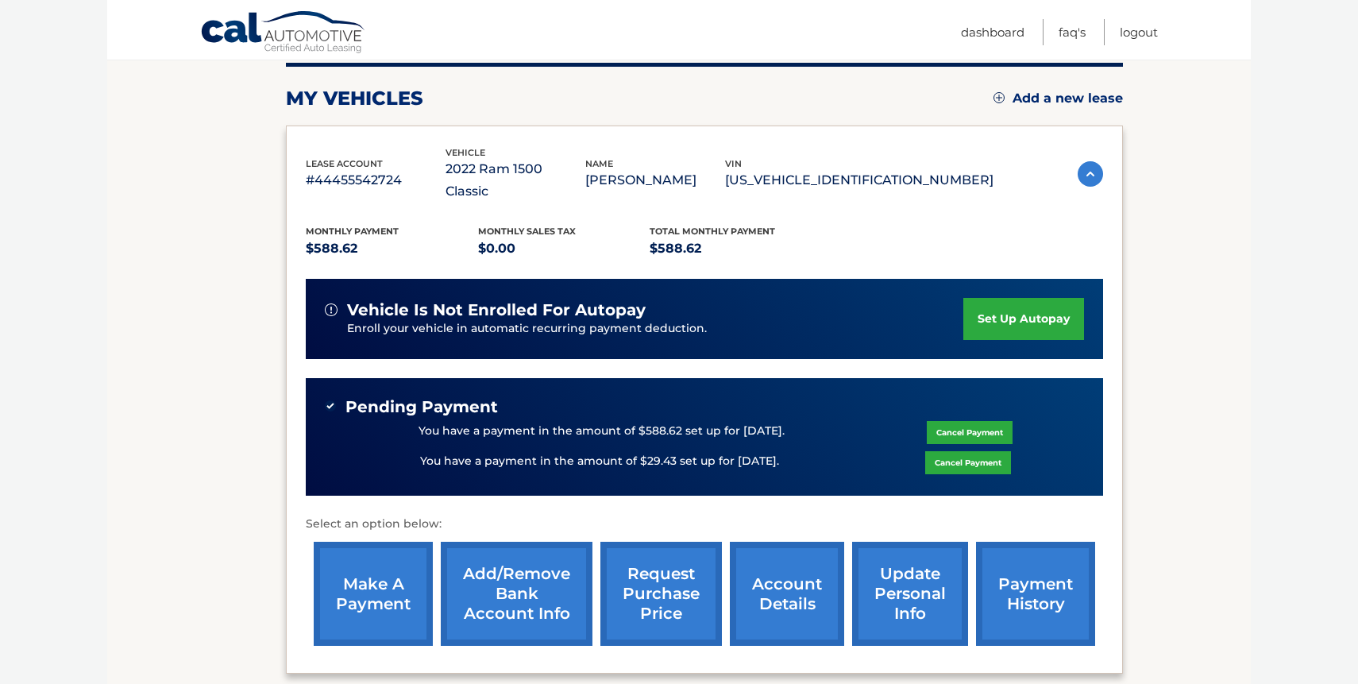
click at [1033, 581] on link "payment history" at bounding box center [1035, 594] width 119 height 104
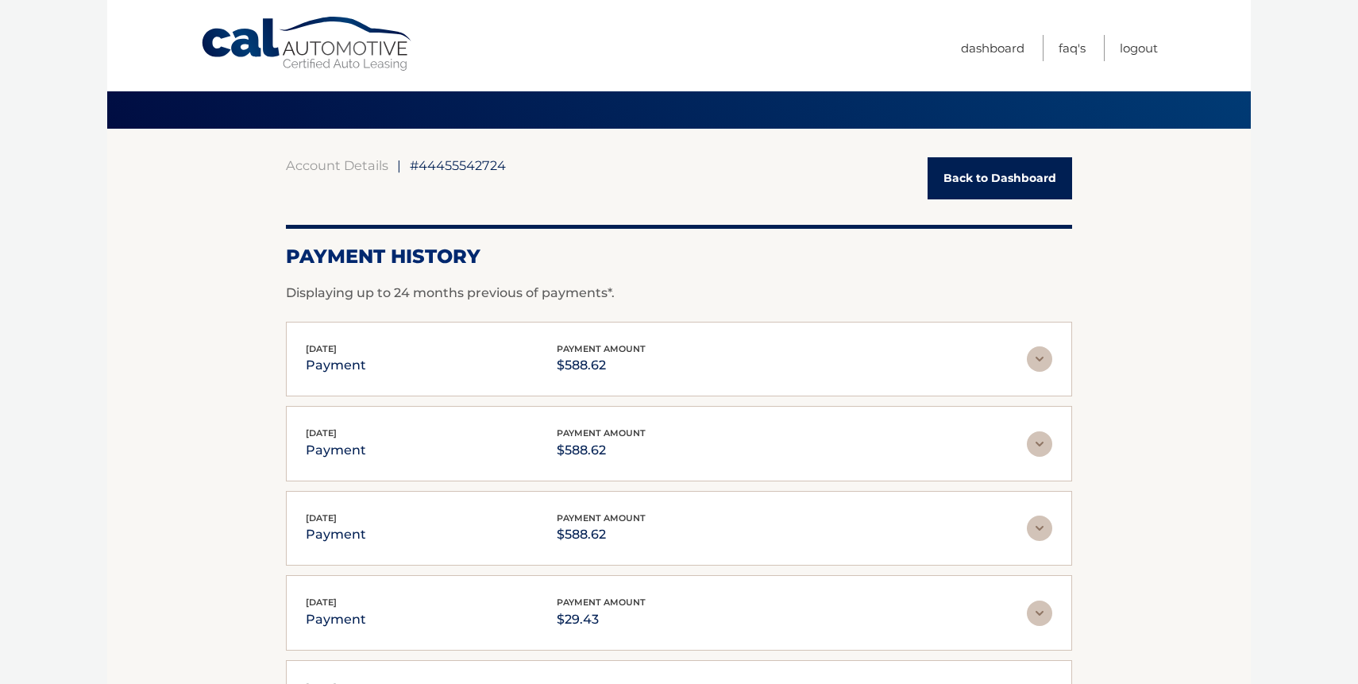
scroll to position [71, 0]
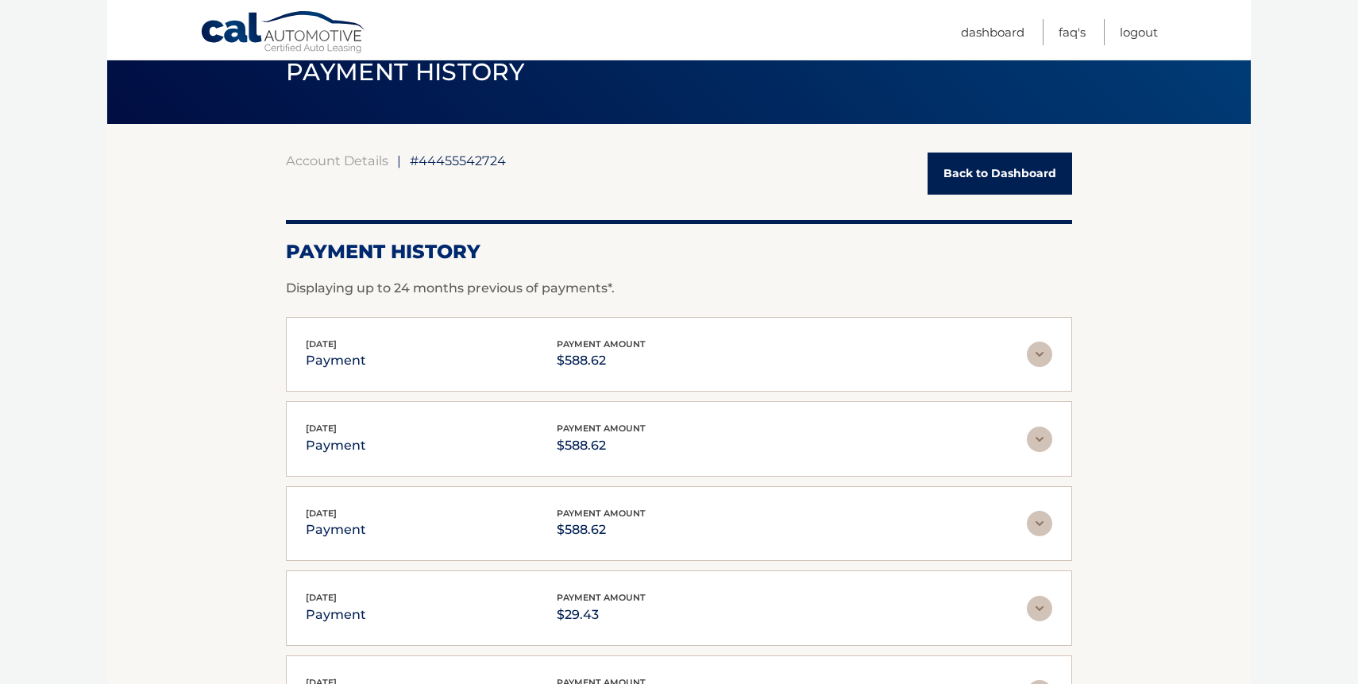
click at [946, 181] on link "Back to Dashboard" at bounding box center [1000, 174] width 145 height 42
click at [1057, 169] on link "Back to Dashboard" at bounding box center [1000, 174] width 145 height 42
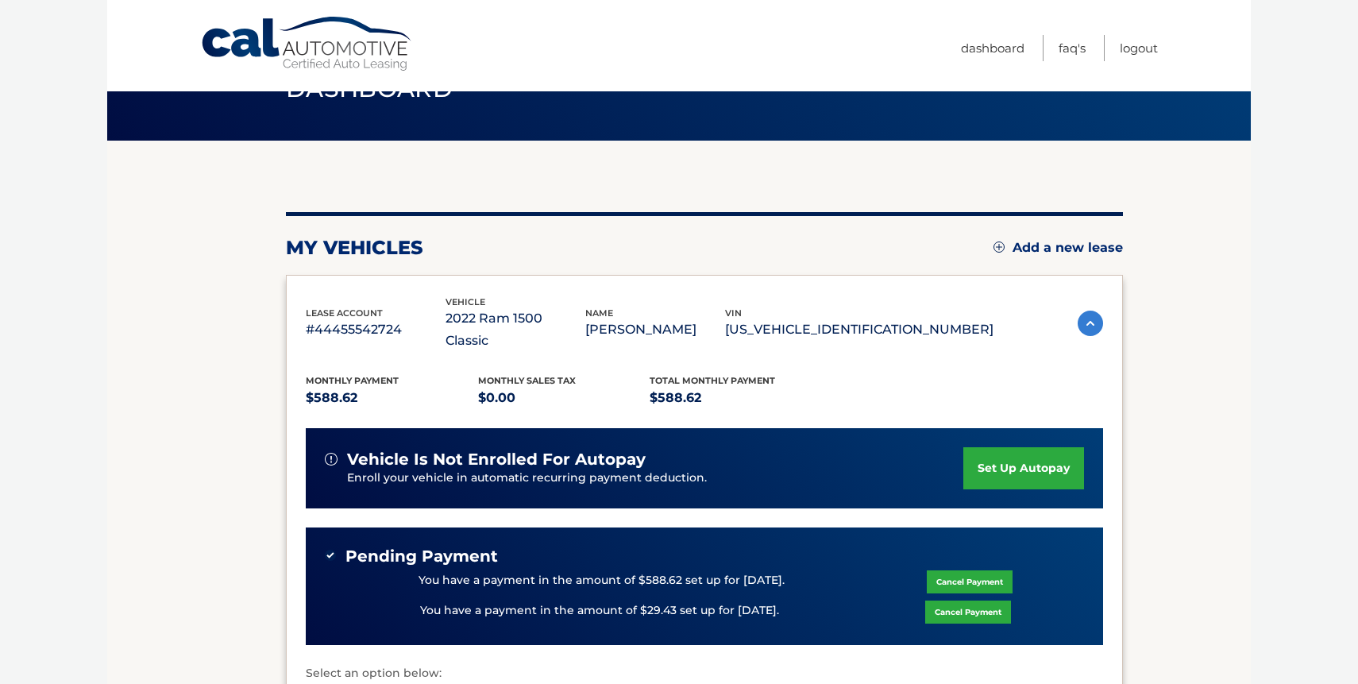
scroll to position [55, 0]
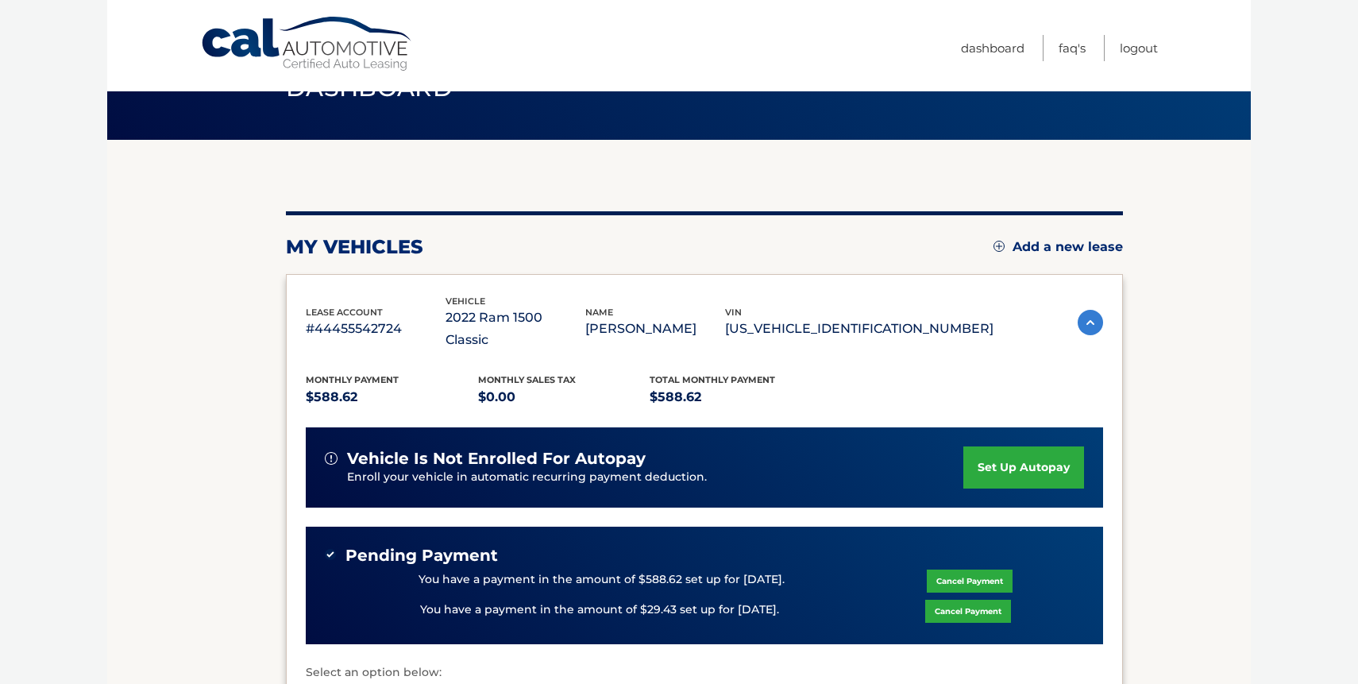
click at [459, 571] on p "You have a payment in the amount of $588.62 set up for [DATE]." at bounding box center [602, 579] width 366 height 17
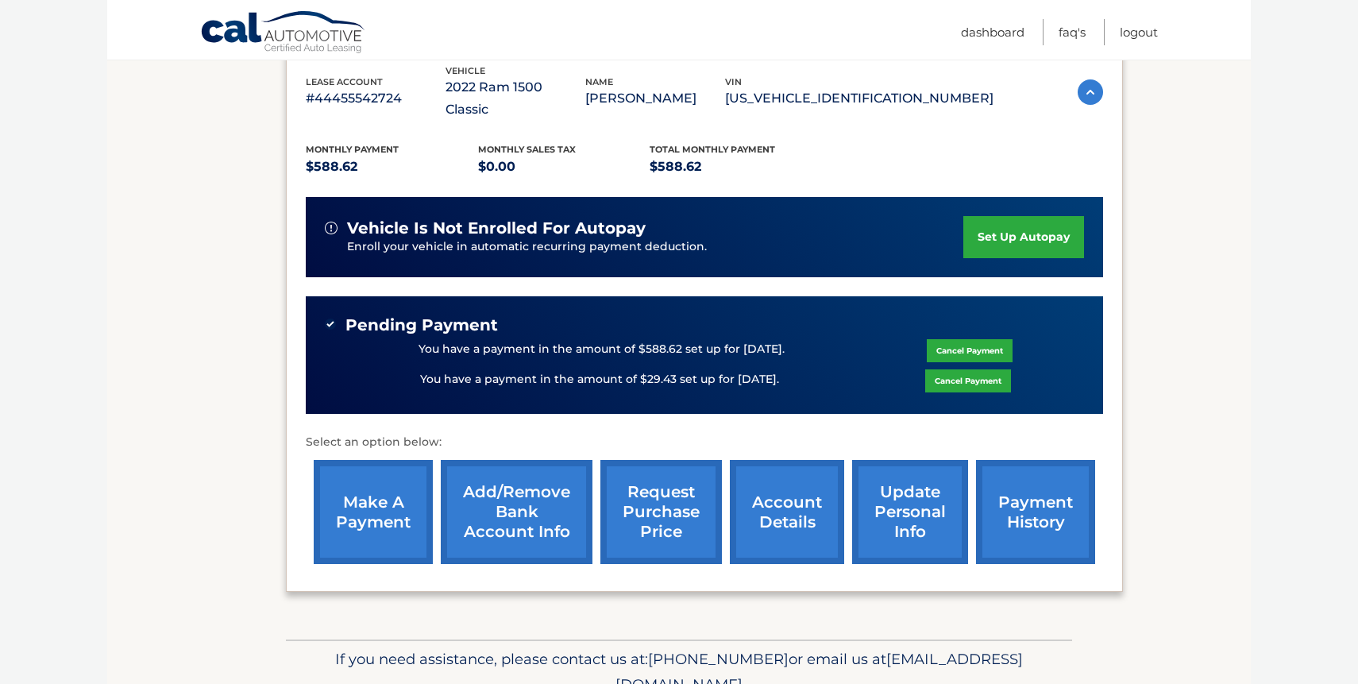
scroll to position [338, 0]
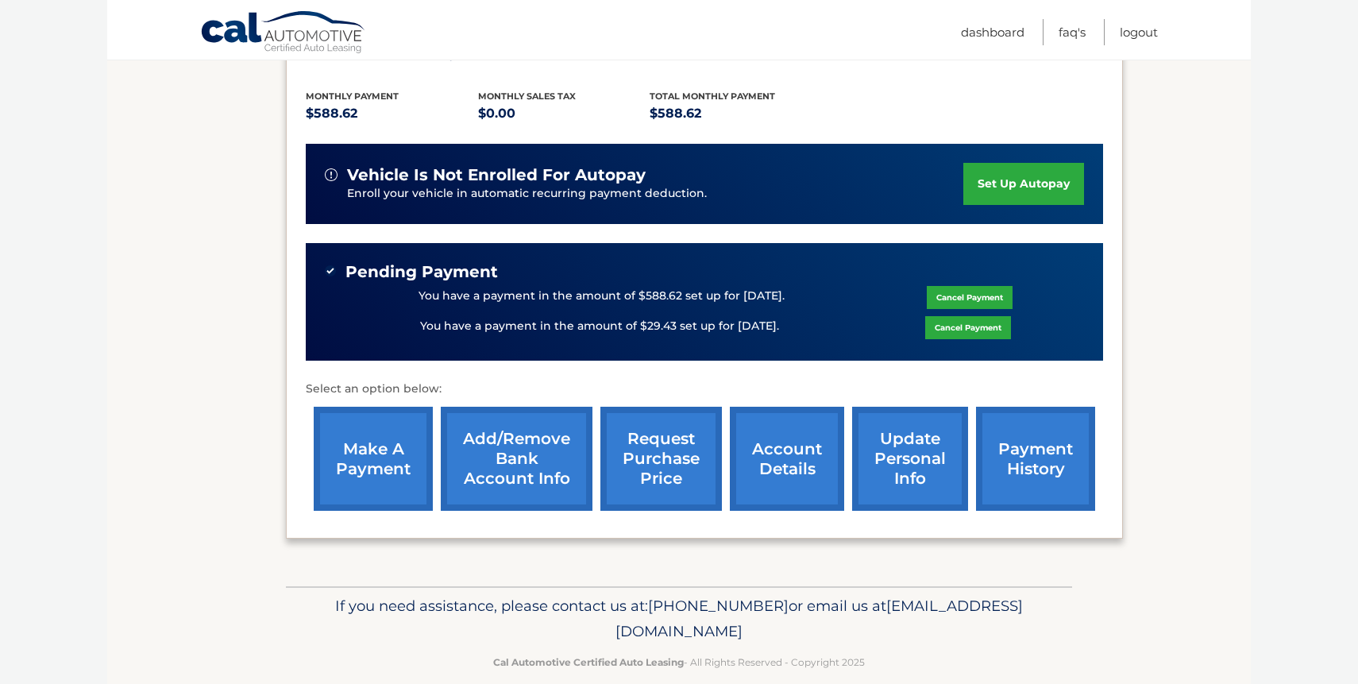
click at [391, 466] on link "make a payment" at bounding box center [373, 459] width 119 height 104
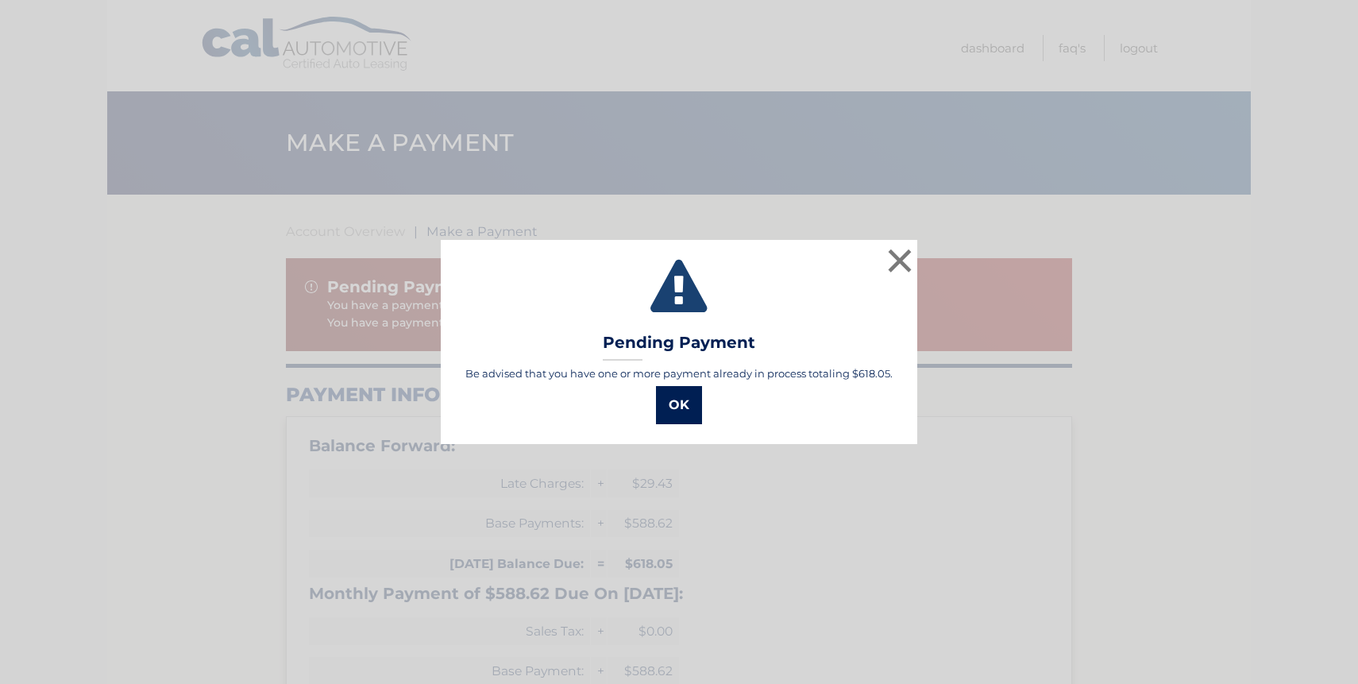
click at [684, 406] on button "OK" at bounding box center [679, 405] width 46 height 38
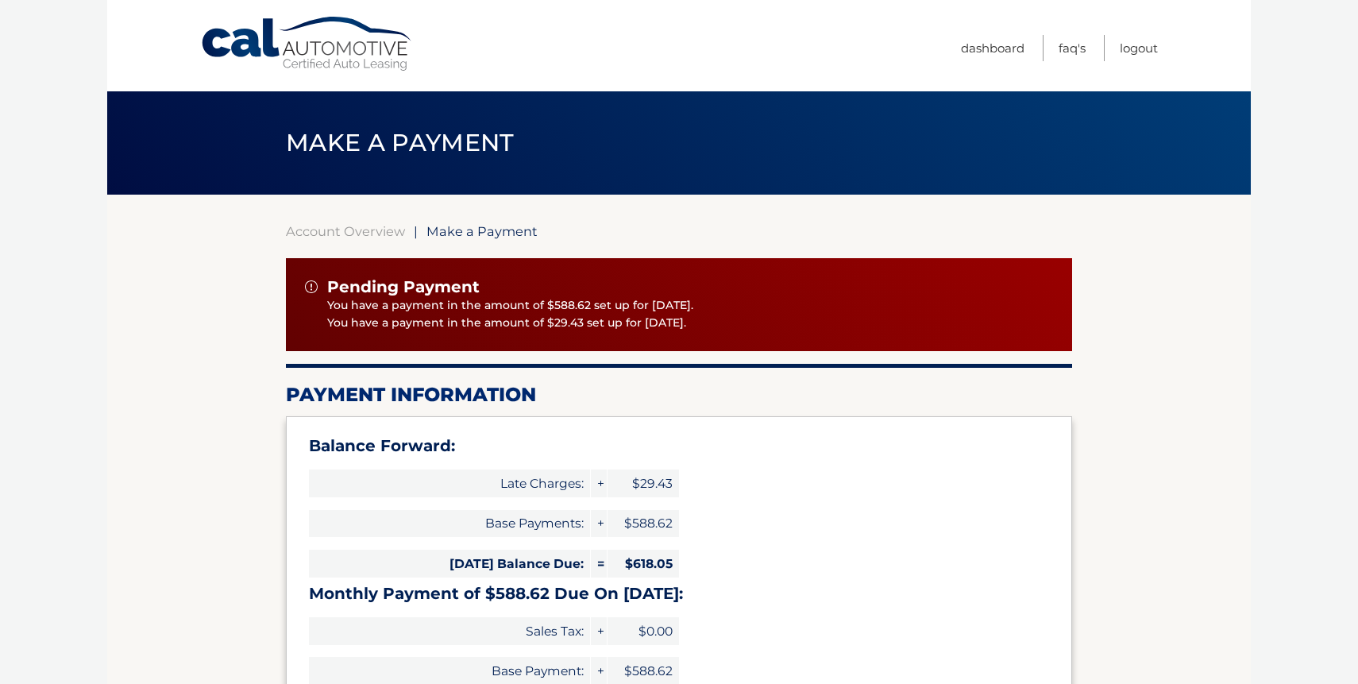
click at [562, 307] on p "You have a payment in the amount of $588.62 set up for [DATE]." at bounding box center [690, 305] width 726 height 17
click at [1005, 29] on ul "Dashboard FAQ's Logout" at bounding box center [1059, 45] width 197 height 91
click at [1006, 57] on link "Dashboard" at bounding box center [993, 48] width 64 height 26
click at [998, 48] on link "Dashboard" at bounding box center [993, 48] width 64 height 26
click at [523, 295] on div "Pending Payment" at bounding box center [679, 287] width 748 height 20
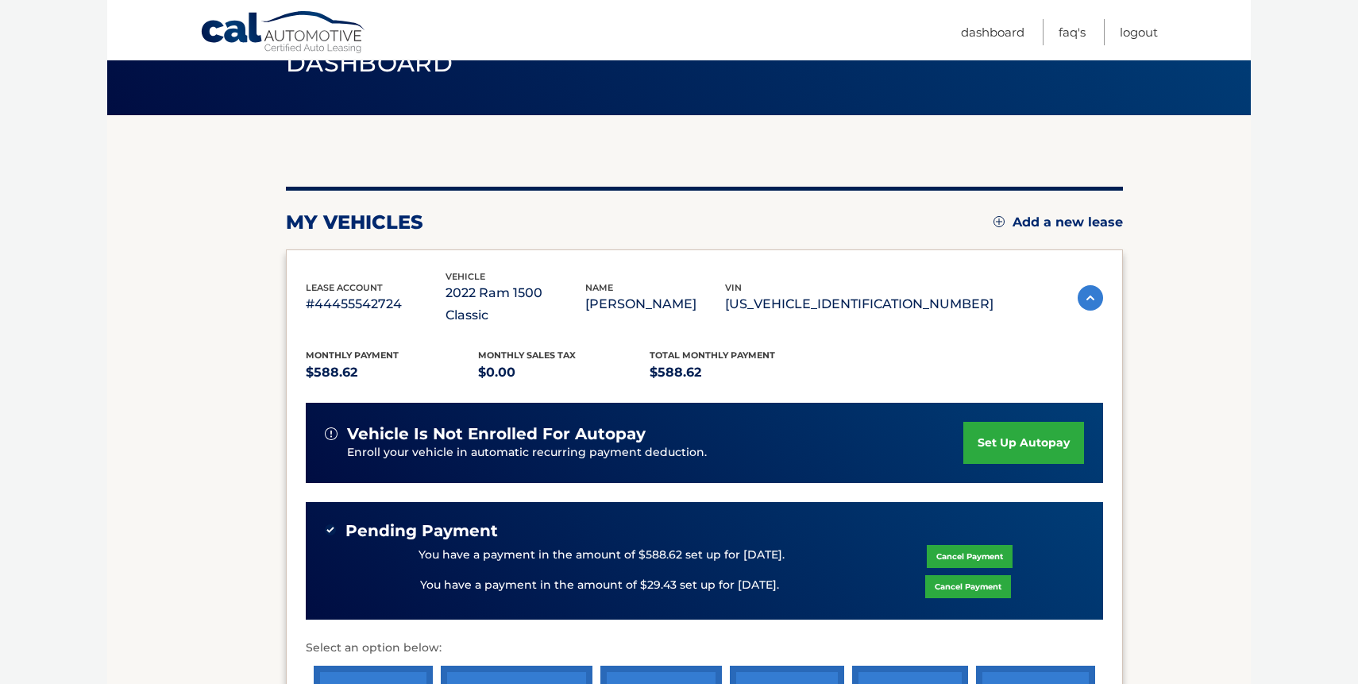
scroll to position [81, 0]
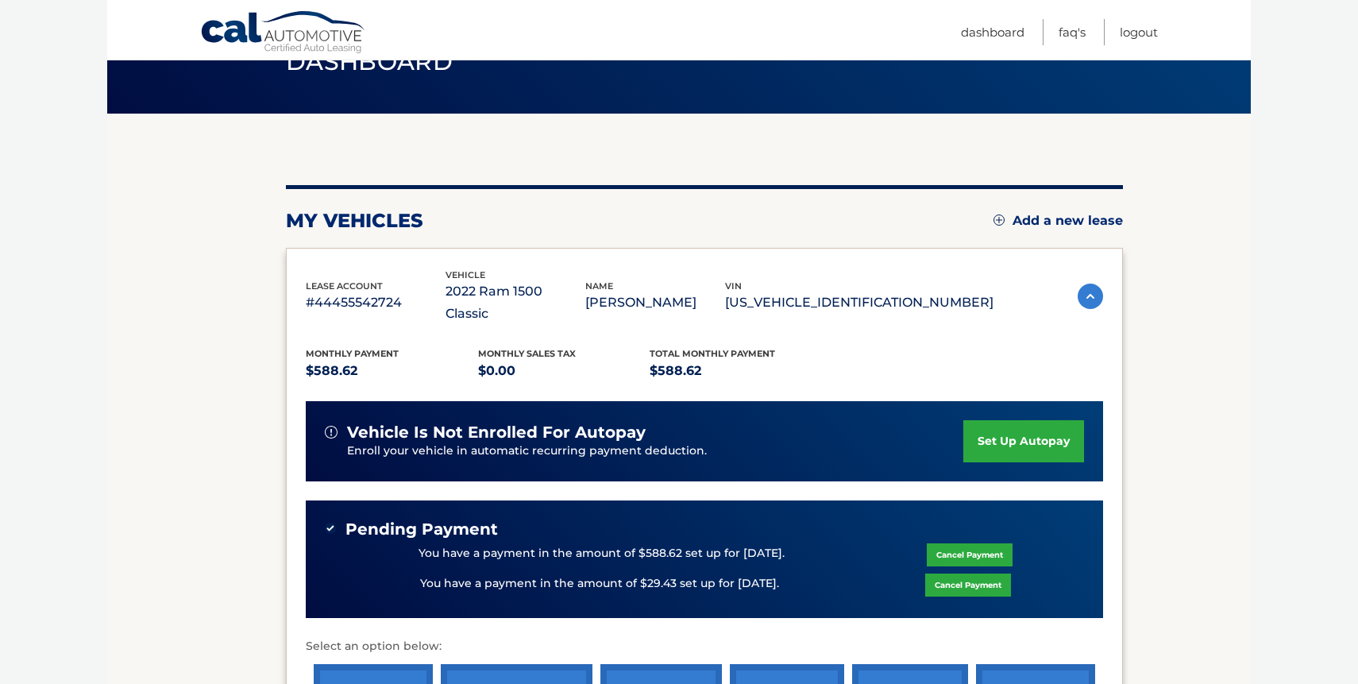
click at [384, 539] on div "You have a payment in the amount of $588.62 set up for [DATE]. Cancel Payment" at bounding box center [704, 554] width 759 height 30
click at [476, 539] on div "You have a payment in the amount of $588.62 set up for [DATE]. Cancel Payment" at bounding box center [704, 554] width 759 height 30
click at [948, 543] on link "Cancel Payment" at bounding box center [970, 554] width 86 height 23
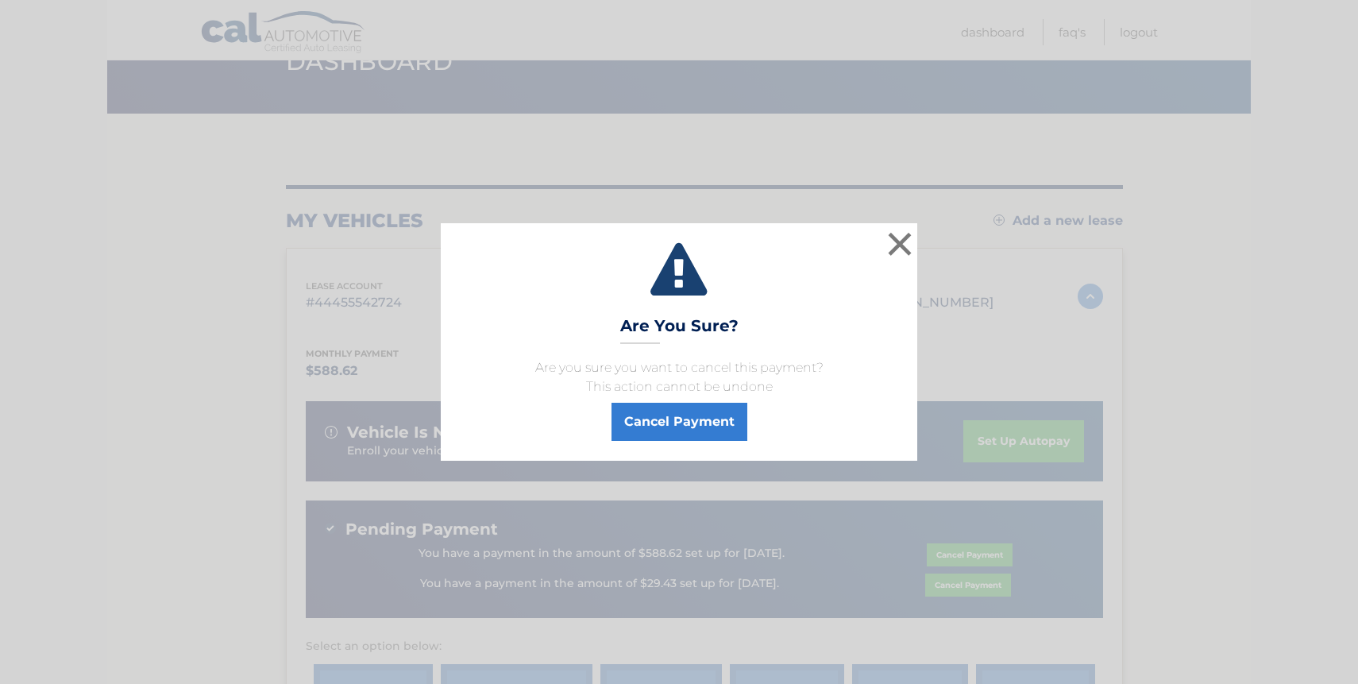
click at [879, 256] on icon at bounding box center [679, 271] width 437 height 57
click at [888, 241] on button "×" at bounding box center [900, 244] width 32 height 32
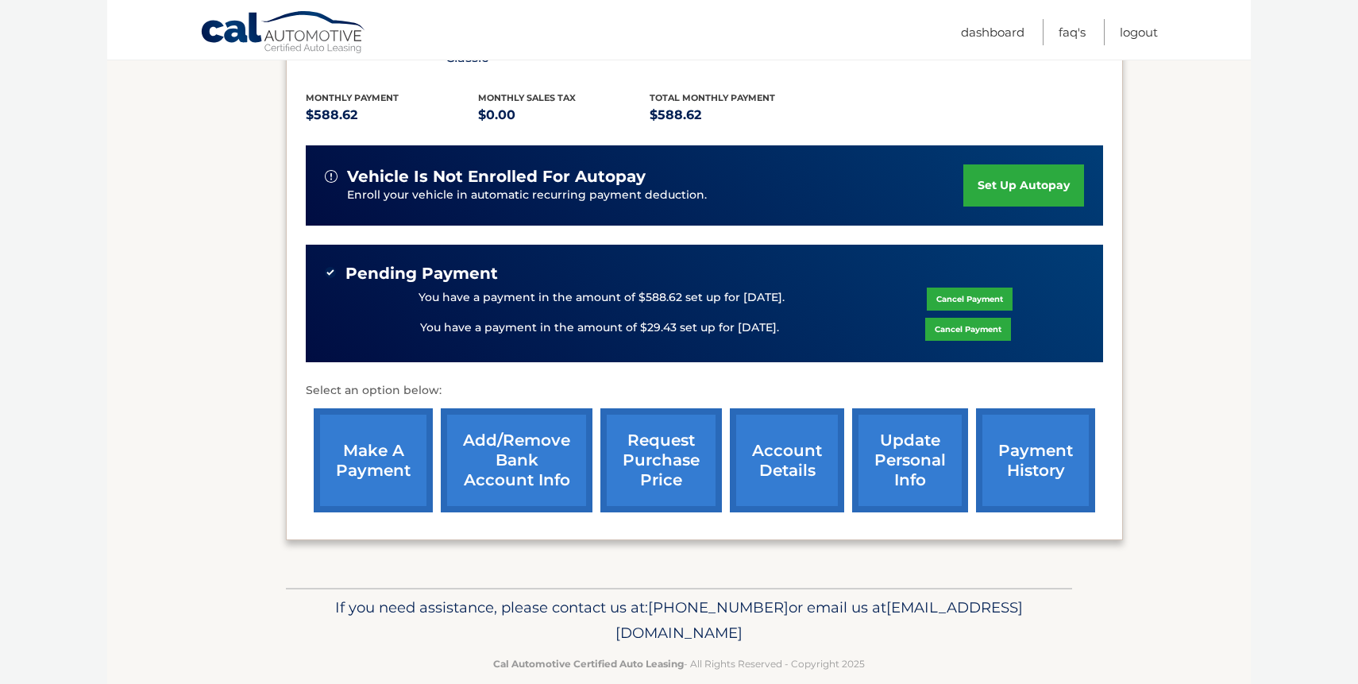
scroll to position [338, 0]
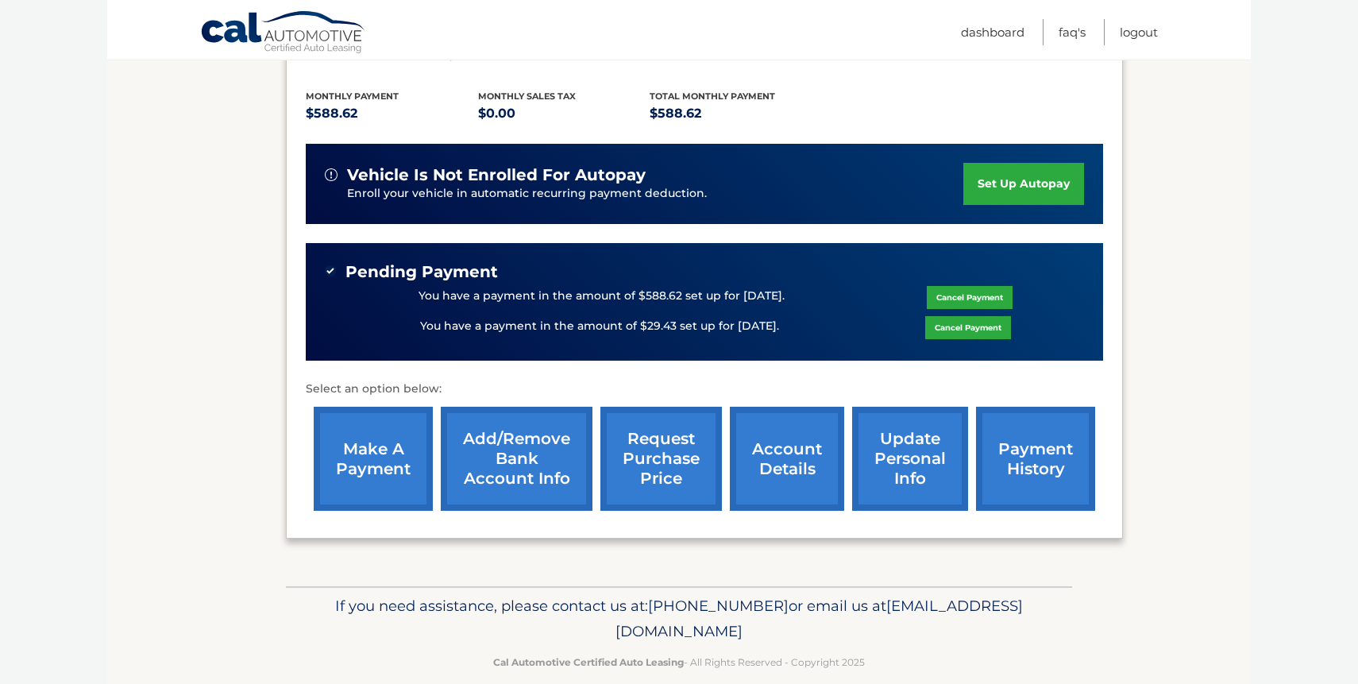
click at [767, 449] on link "account details" at bounding box center [787, 459] width 114 height 104
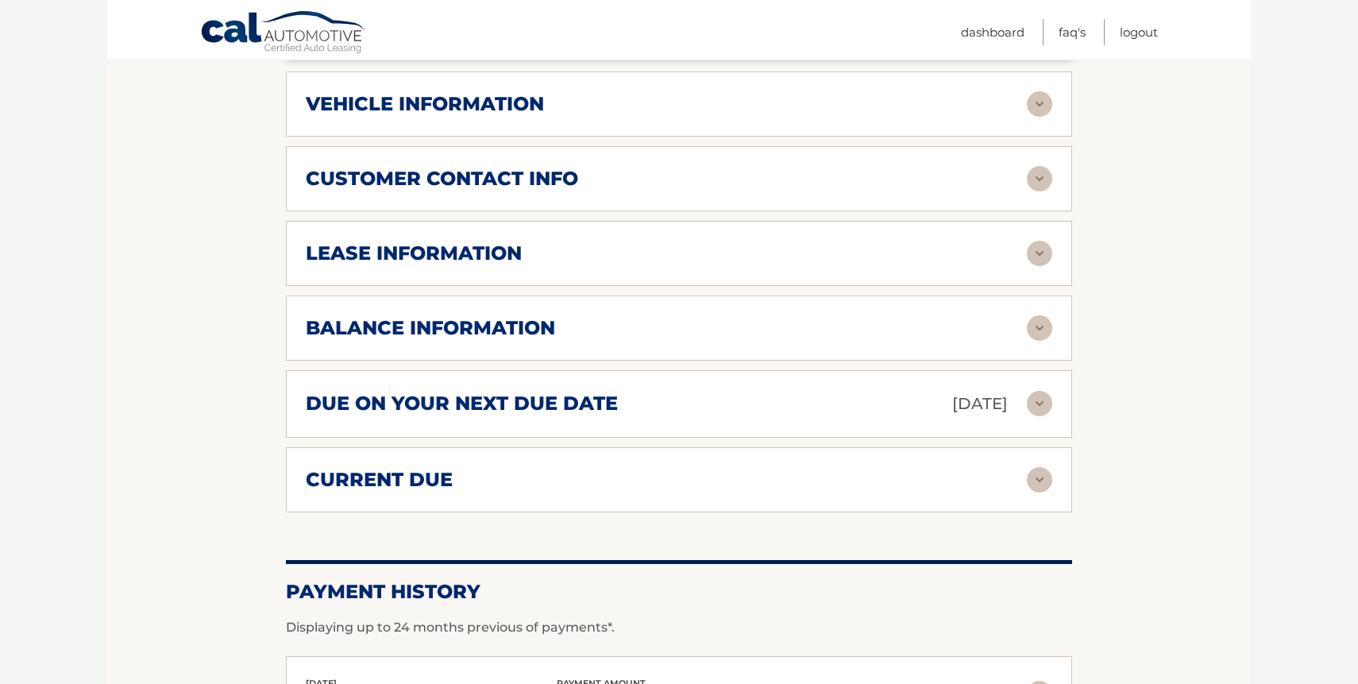
scroll to position [842, 0]
click at [764, 472] on div "current due Late Charges $29.43 Miscelleneous Charges* $0.00 Sales Tax $0.00 pa…" at bounding box center [679, 480] width 786 height 65
click at [767, 469] on div "current due" at bounding box center [666, 481] width 721 height 24
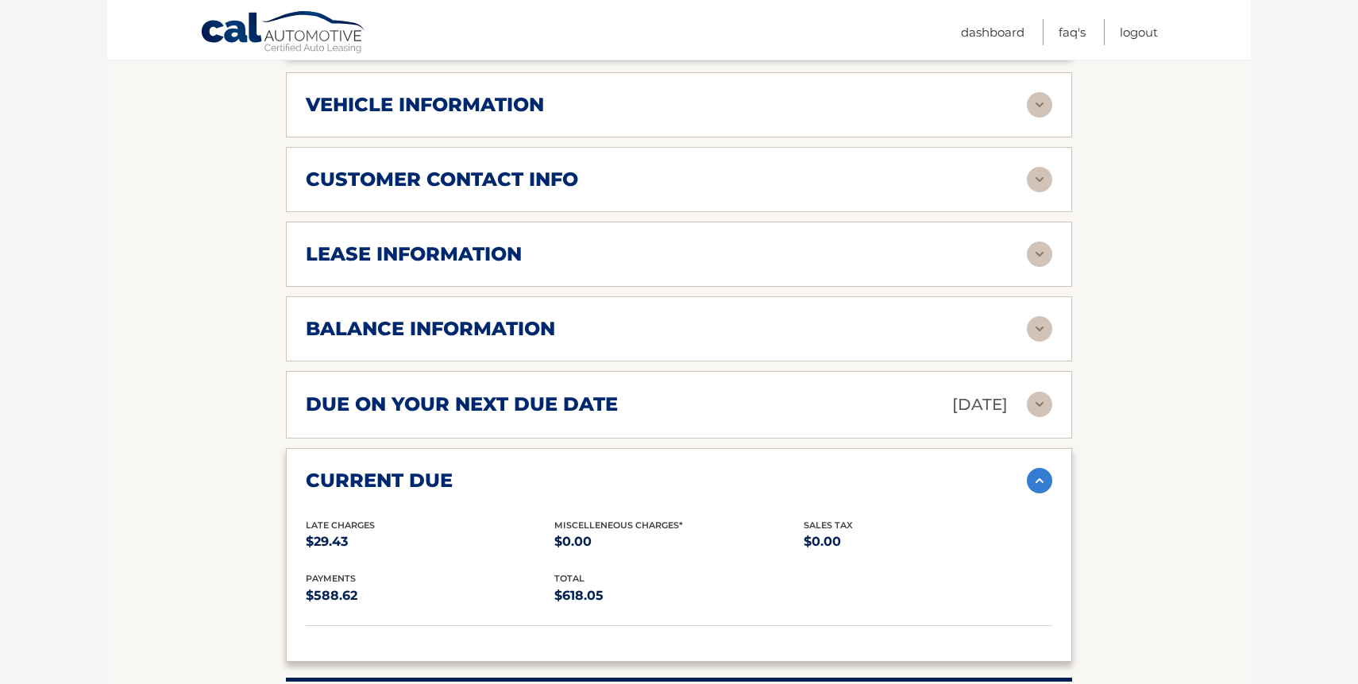
click at [767, 469] on div "current due" at bounding box center [666, 481] width 721 height 24
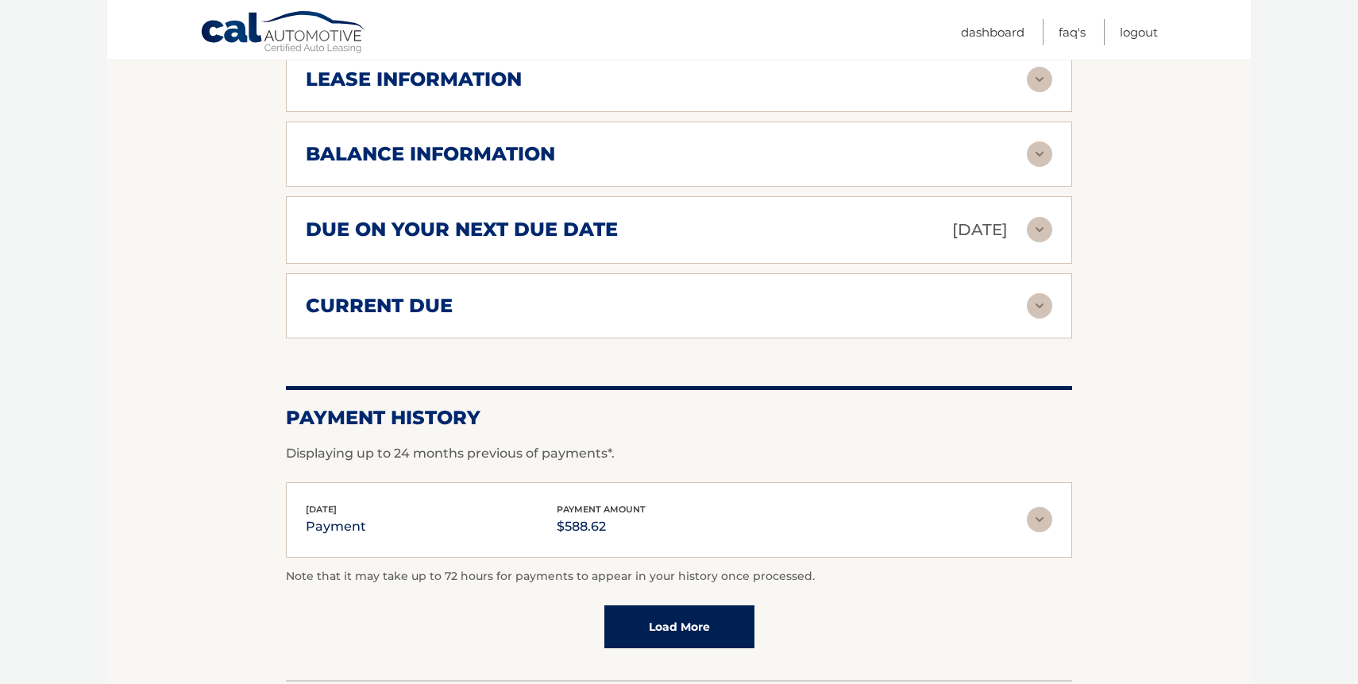
scroll to position [948, 0]
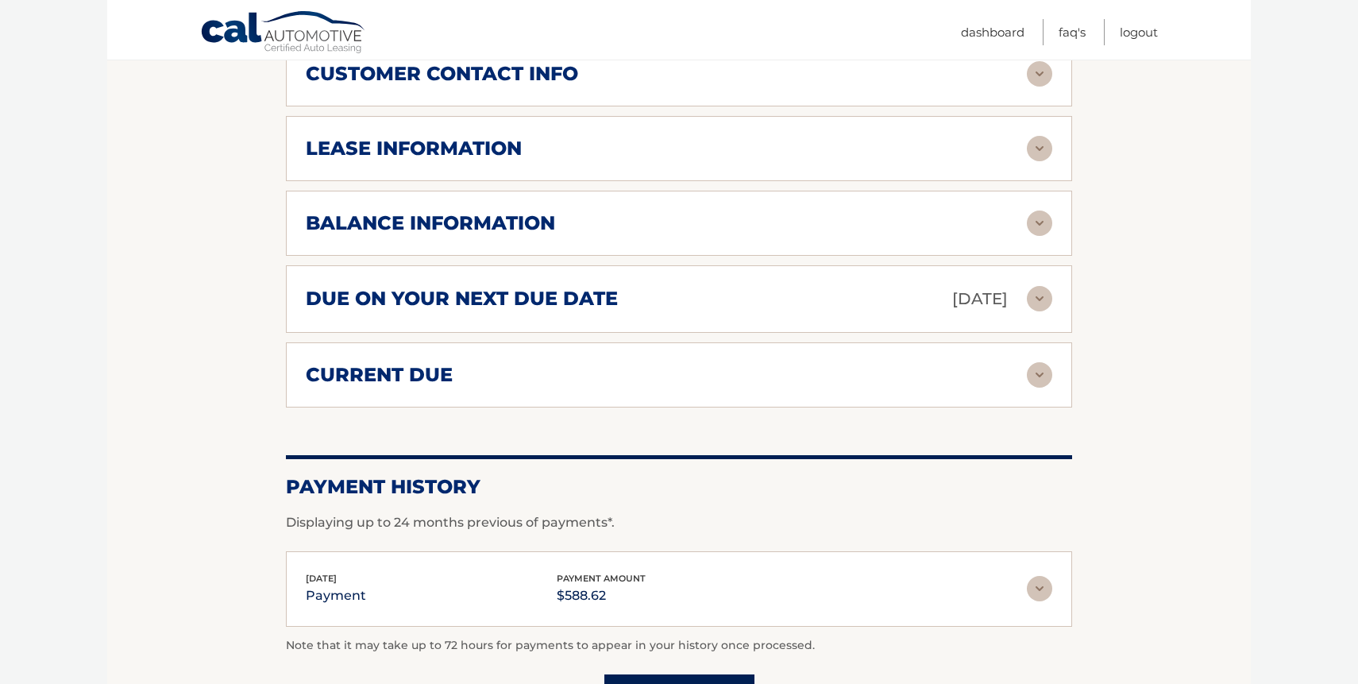
click at [779, 367] on div "current due Late Charges $29.43 Miscelleneous Charges* $0.00 Sales Tax $0.00 pa…" at bounding box center [679, 374] width 786 height 65
click at [781, 363] on div "current due" at bounding box center [666, 375] width 721 height 24
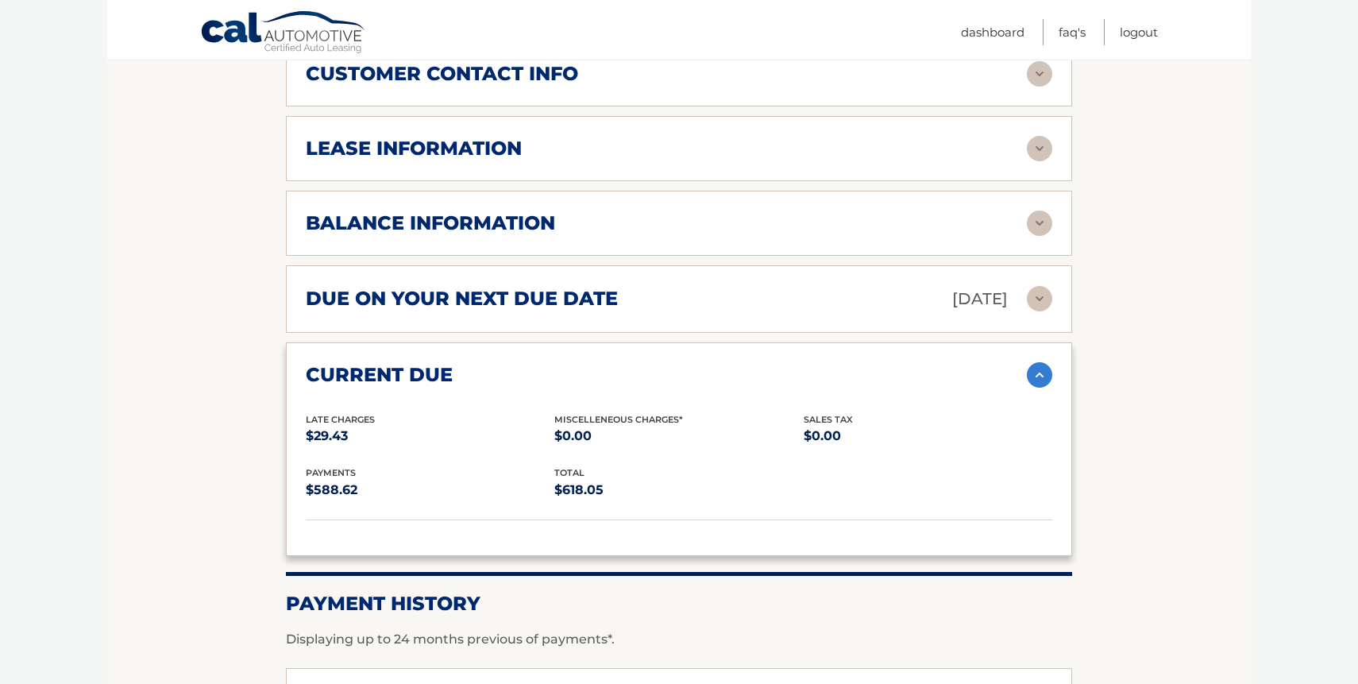
click at [780, 363] on div "current due" at bounding box center [666, 375] width 721 height 24
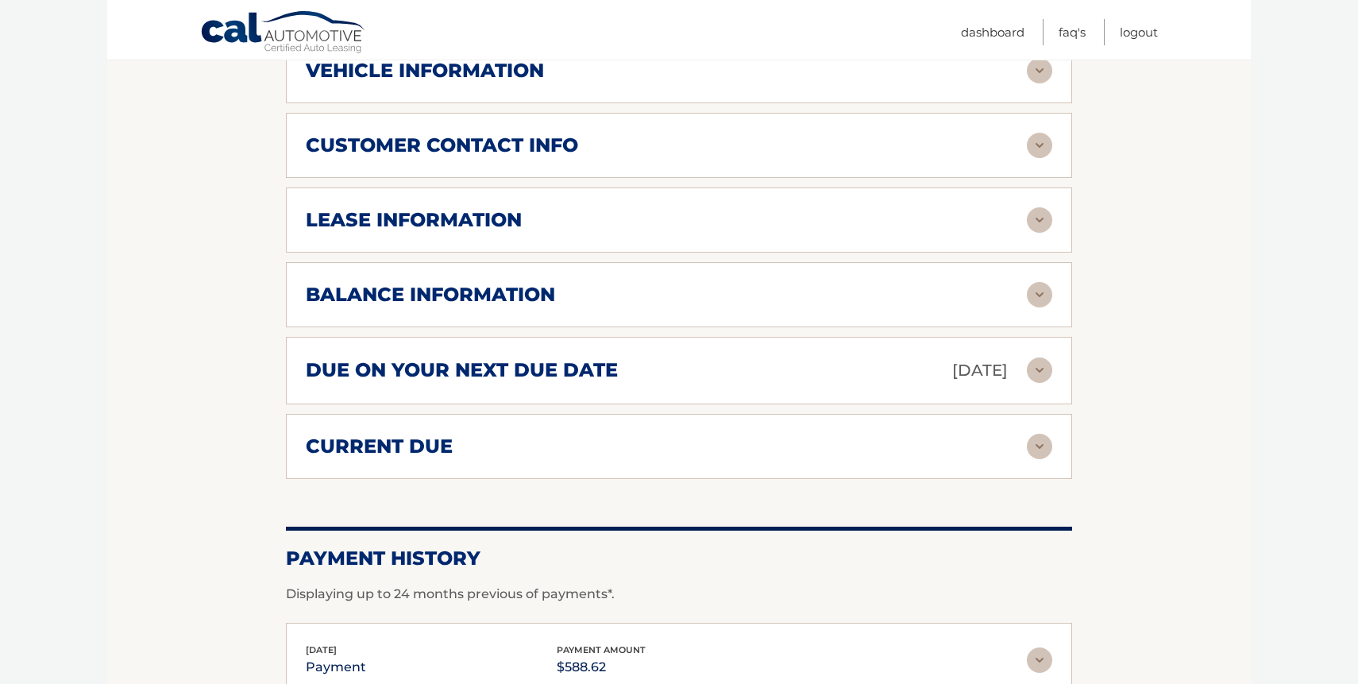
scroll to position [794, 0]
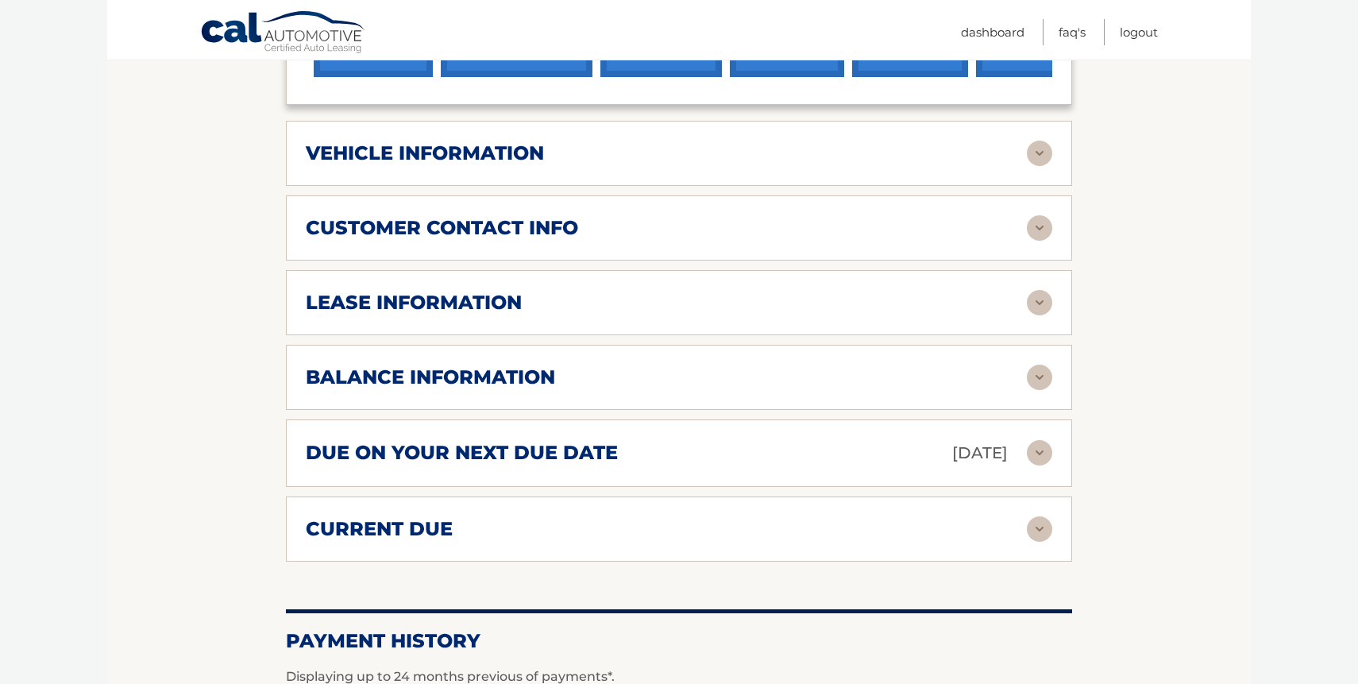
click at [774, 439] on div "due on your next due date Nov 01, 2025" at bounding box center [666, 453] width 721 height 28
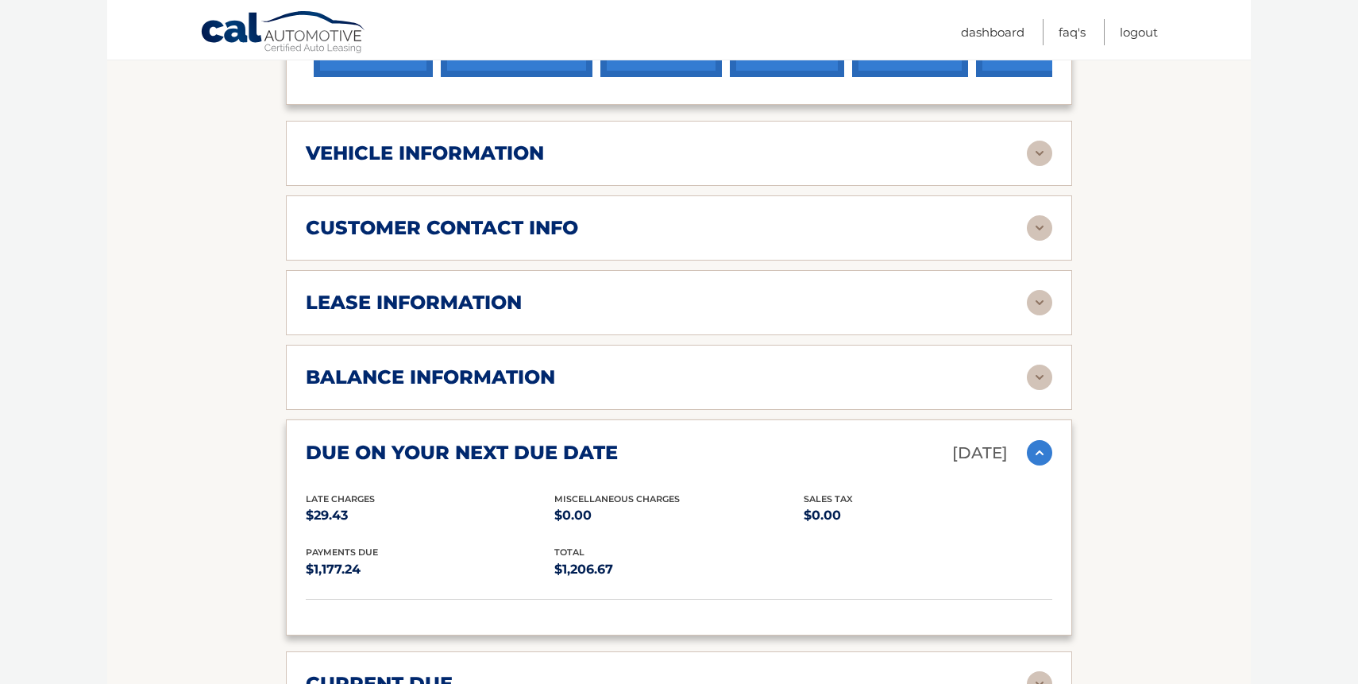
click at [774, 439] on div "due on your next due date Nov 01, 2025" at bounding box center [666, 453] width 721 height 28
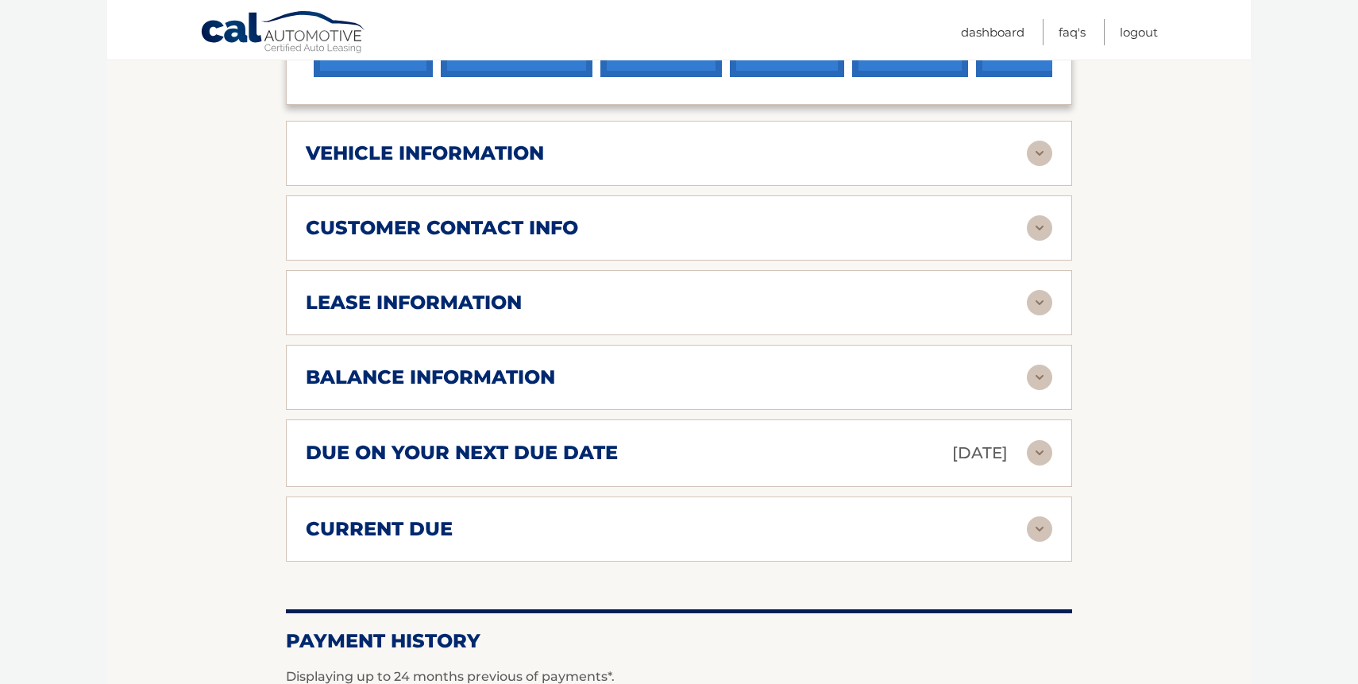
click at [771, 365] on div "balance information" at bounding box center [666, 377] width 721 height 24
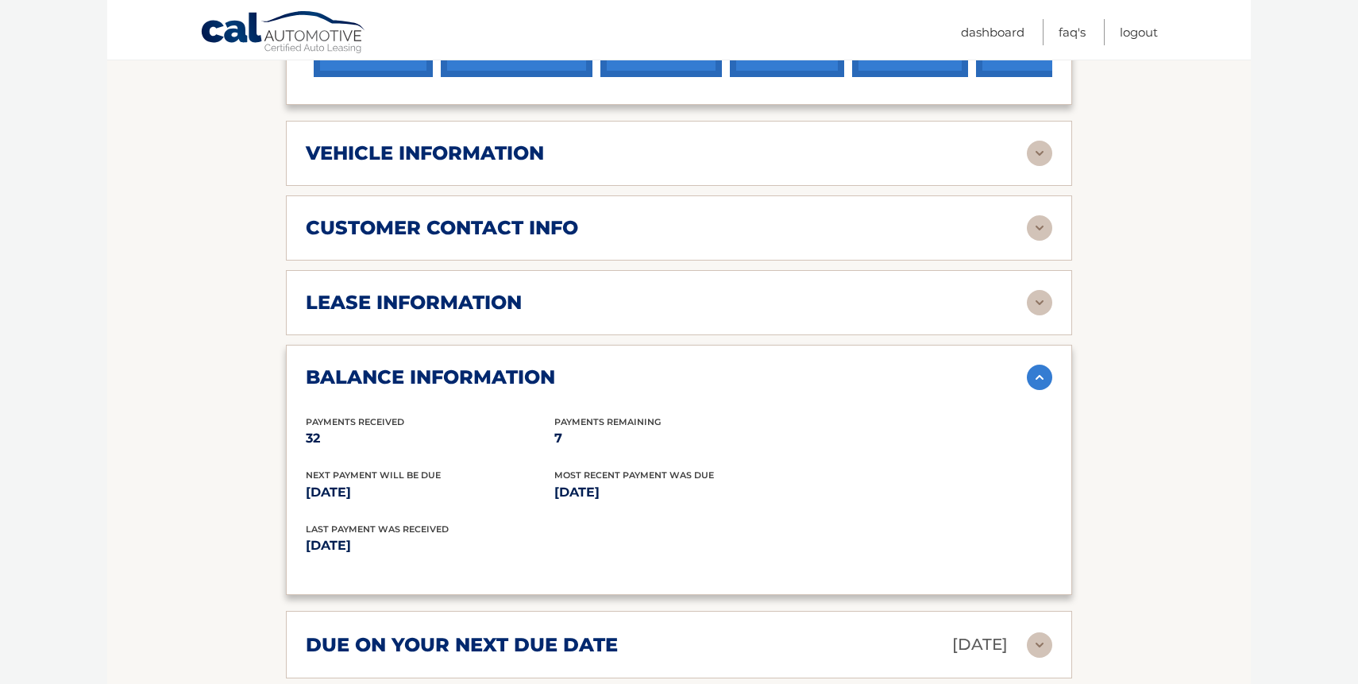
click at [773, 365] on div "balance information" at bounding box center [666, 377] width 721 height 24
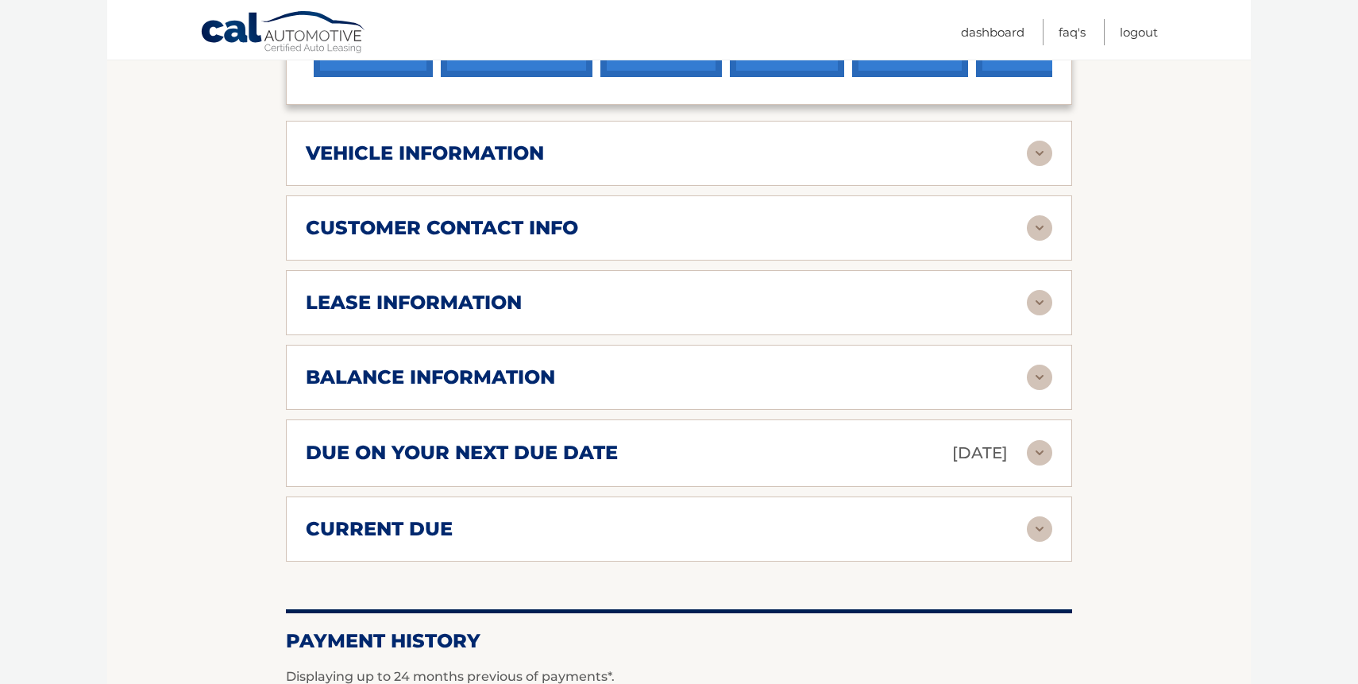
click at [770, 291] on div "lease information" at bounding box center [666, 303] width 721 height 24
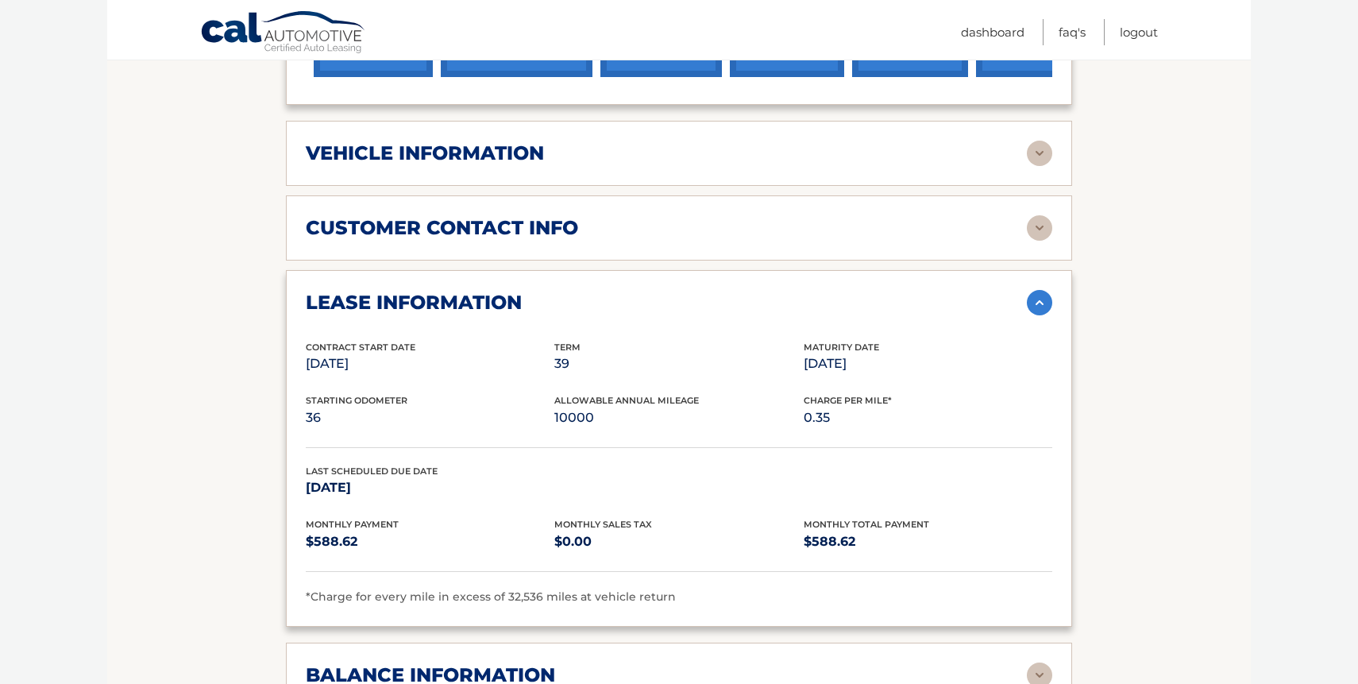
click at [770, 291] on div "lease information" at bounding box center [666, 303] width 721 height 24
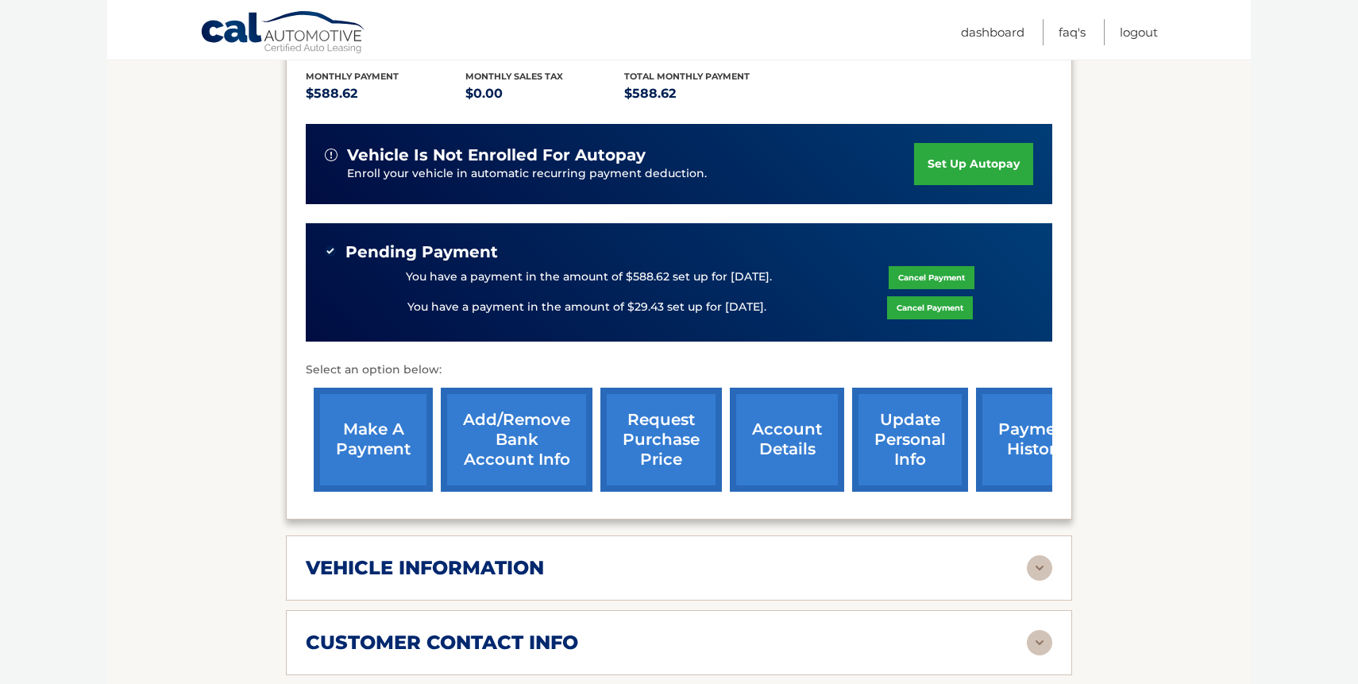
scroll to position [334, 0]
